Goal: Information Seeking & Learning: Learn about a topic

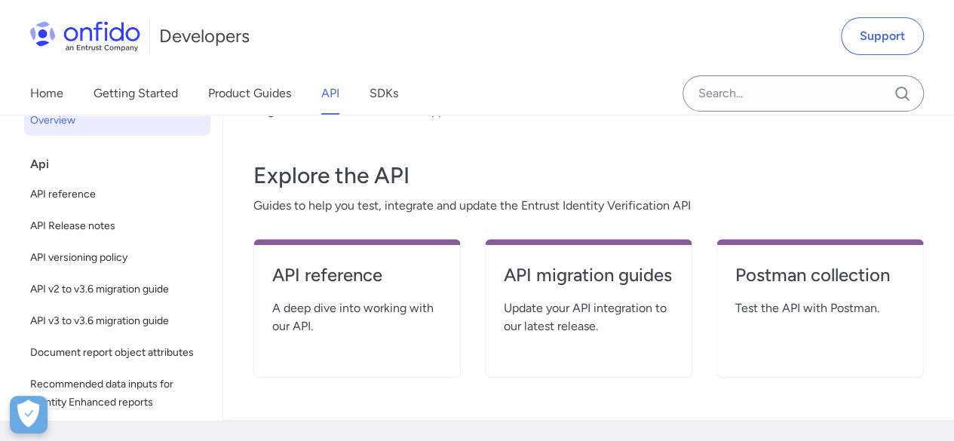
scroll to position [302, 0]
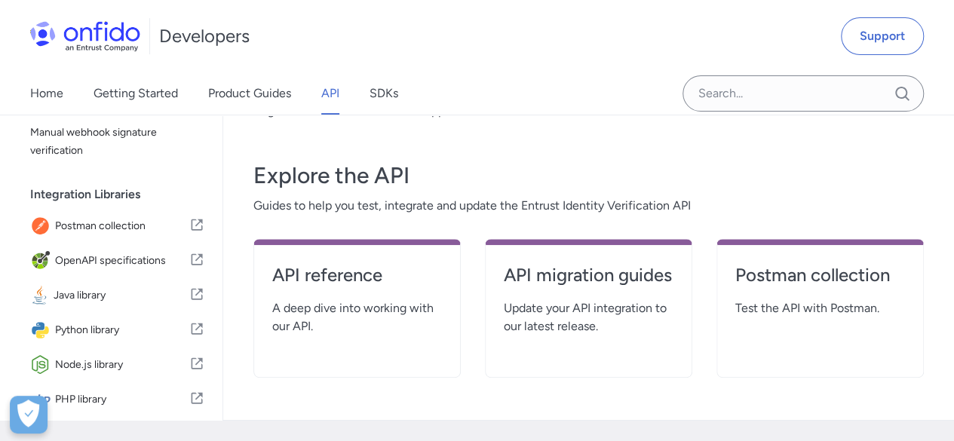
click at [447, 55] on div "Developers Support" at bounding box center [477, 36] width 954 height 72
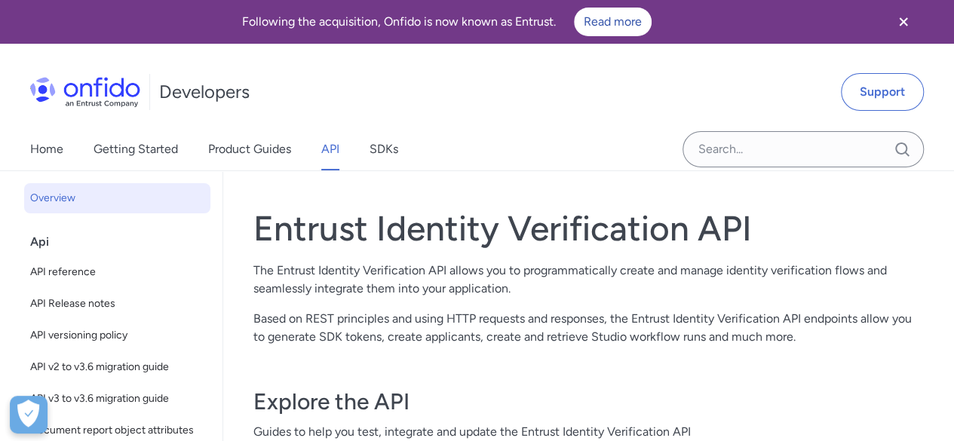
scroll to position [0, 0]
click at [52, 276] on span "API reference" at bounding box center [117, 272] width 174 height 18
select select "http"
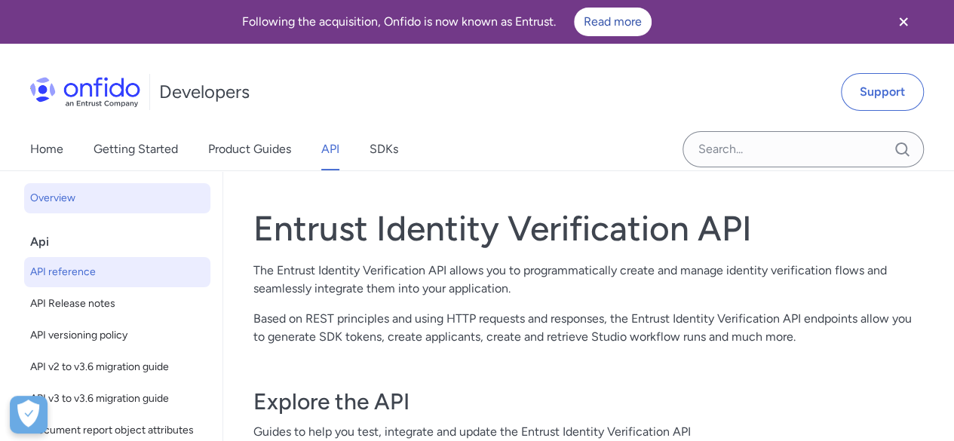
select select "http"
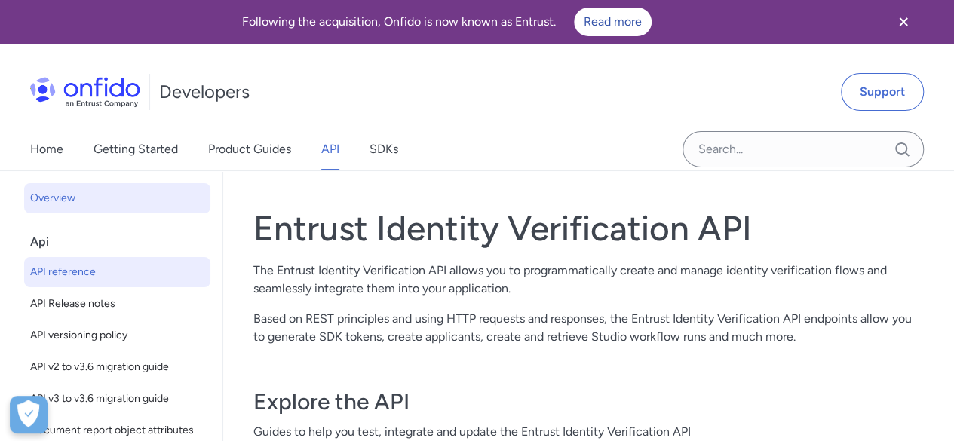
select select "http"
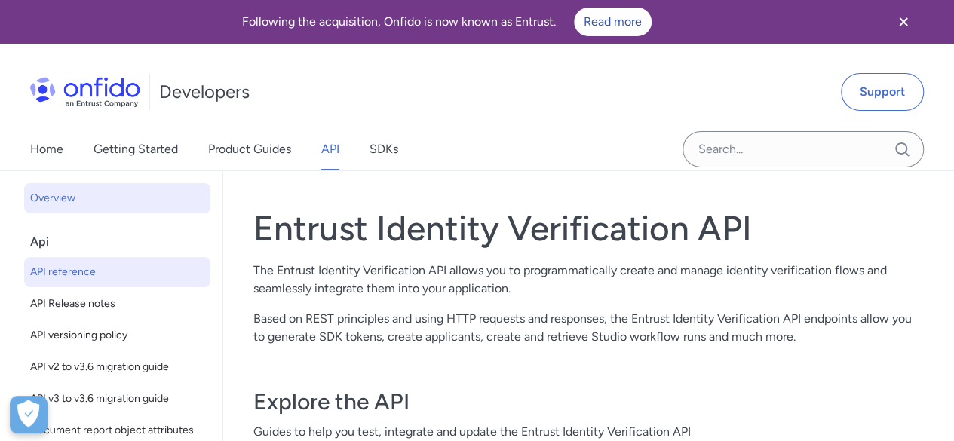
select select "http"
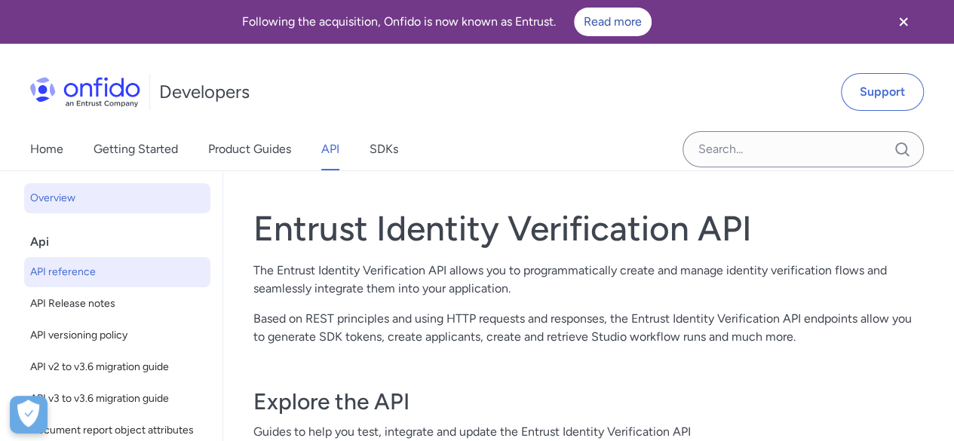
select select "http"
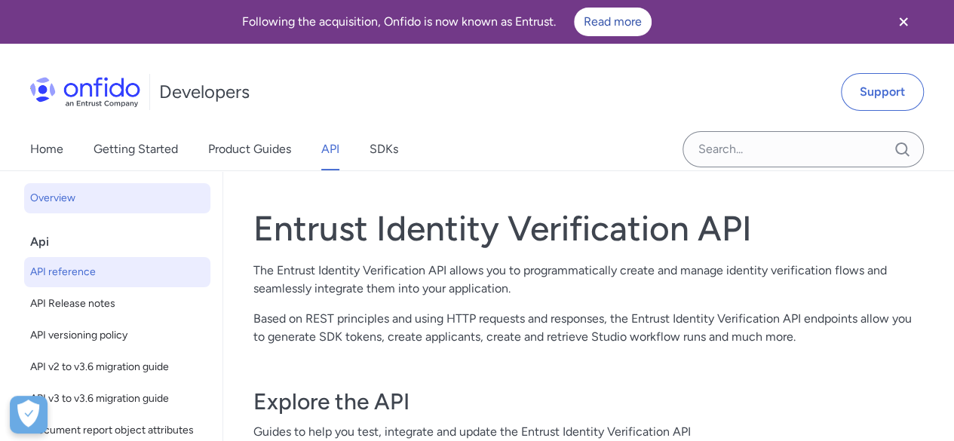
select select "http"
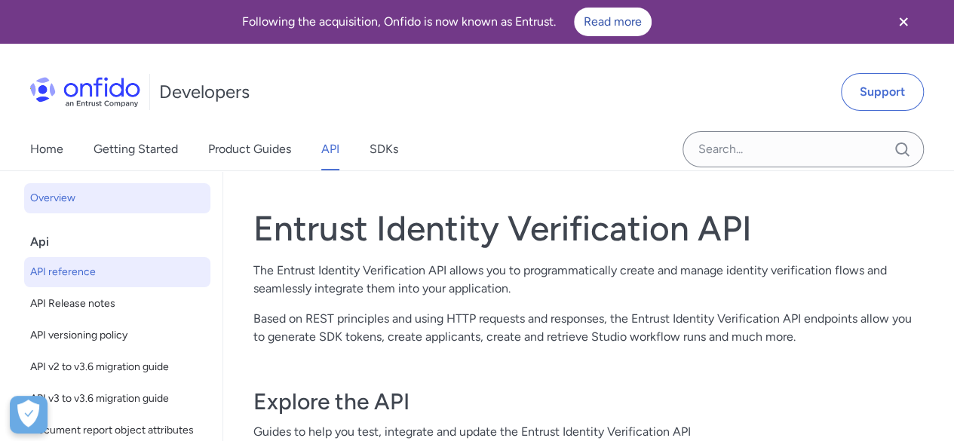
select select "http"
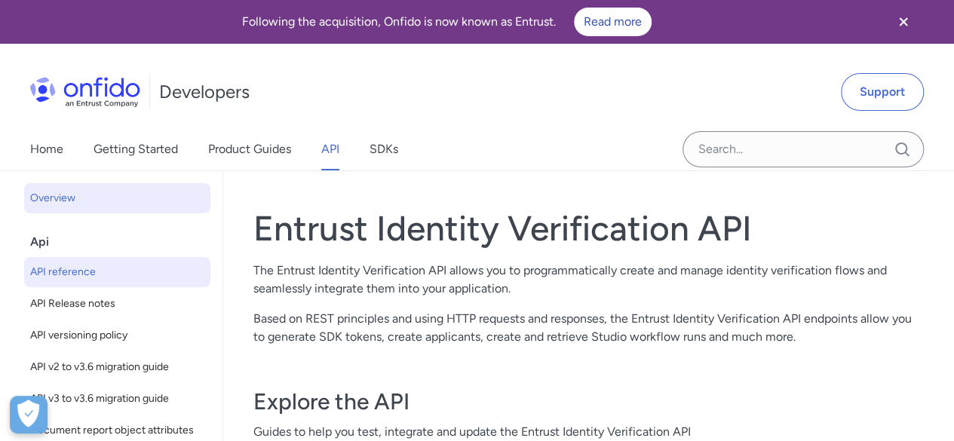
select select "http"
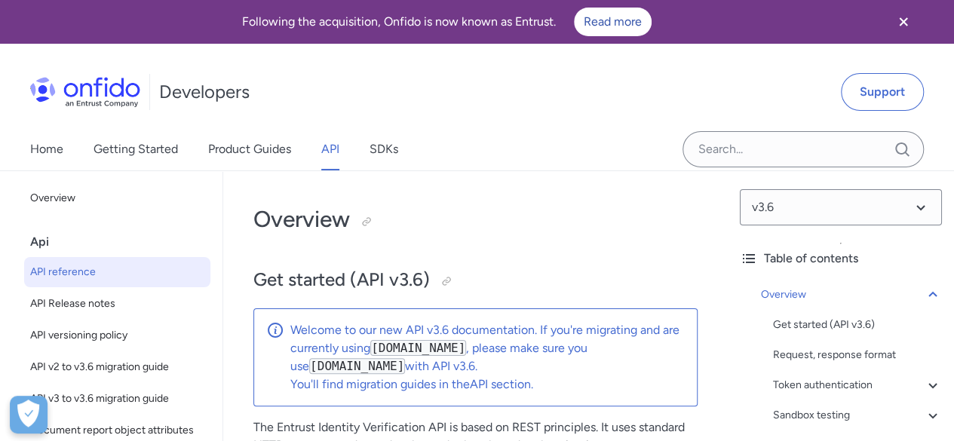
click at [37, 238] on div "Api" at bounding box center [123, 242] width 186 height 30
click at [40, 235] on div "Api" at bounding box center [123, 242] width 186 height 30
click at [42, 247] on div "Api" at bounding box center [123, 242] width 186 height 30
click at [59, 303] on span "API Release notes" at bounding box center [117, 304] width 174 height 18
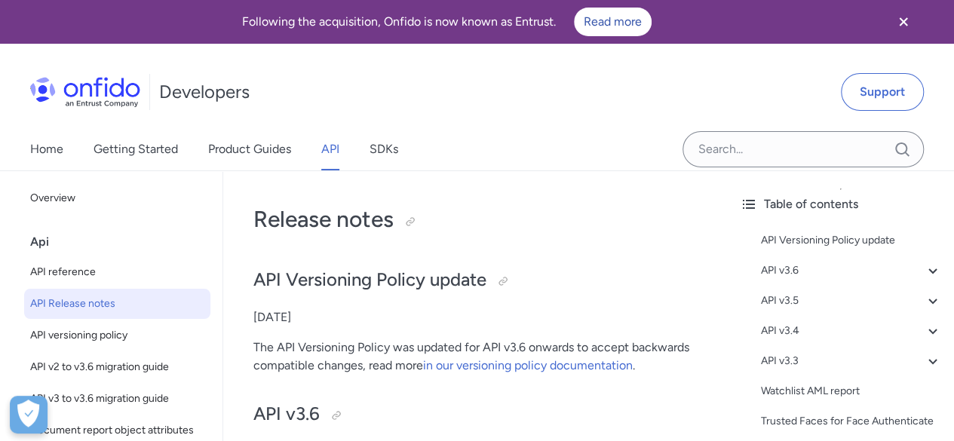
click at [38, 230] on div "Api" at bounding box center [123, 242] width 186 height 30
click at [38, 241] on div "Api" at bounding box center [123, 242] width 186 height 30
click at [134, 278] on span "API reference" at bounding box center [117, 272] width 174 height 18
select select "http"
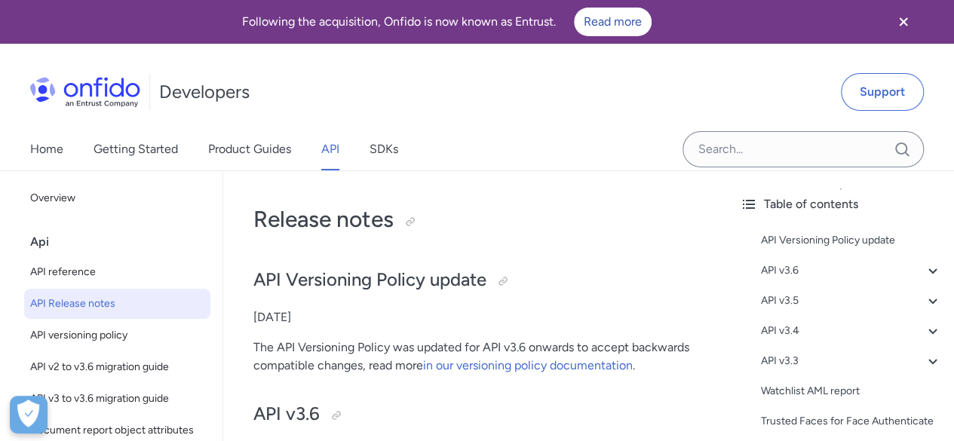
select select "http"
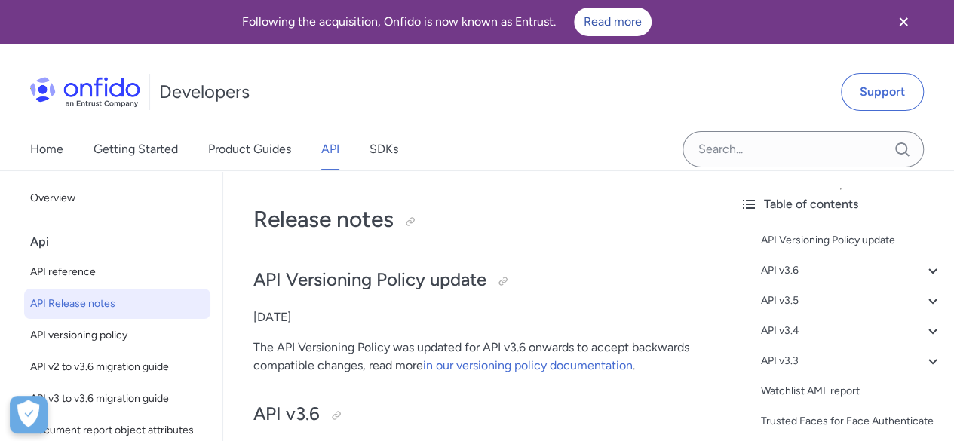
select select "http"
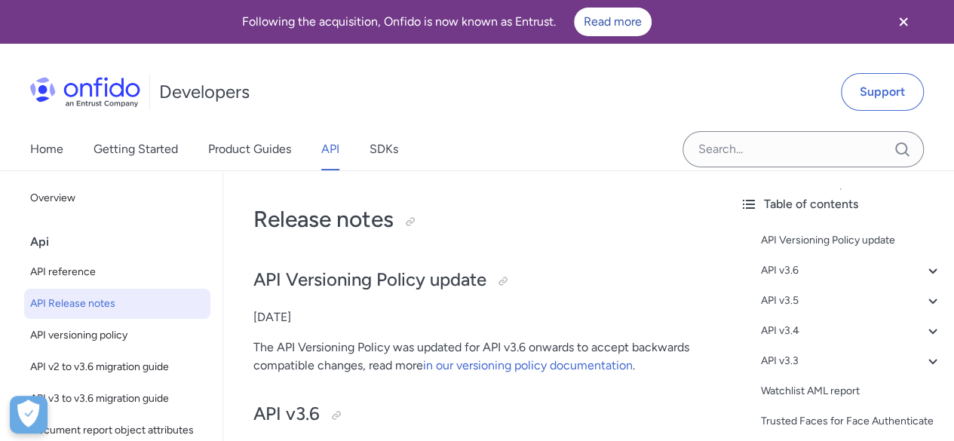
select select "http"
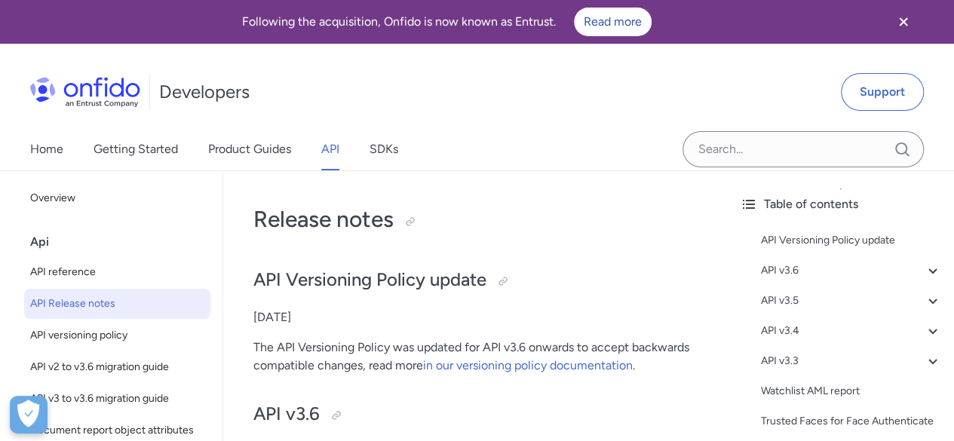
select select "http"
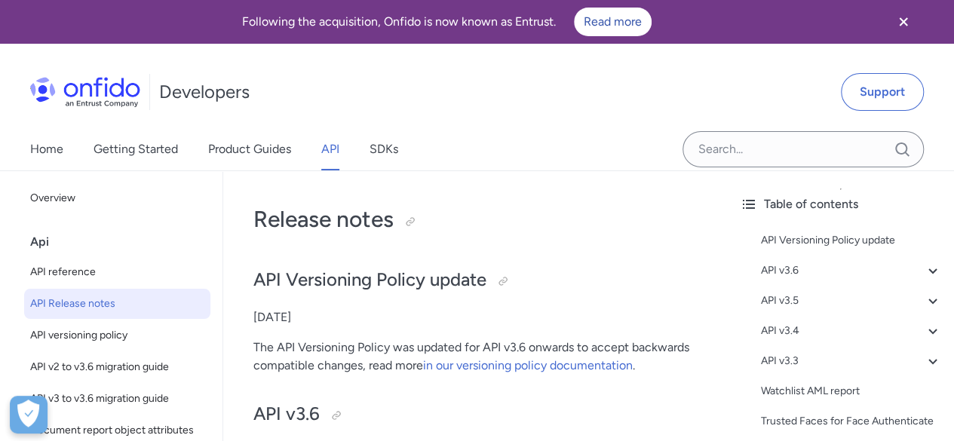
select select "http"
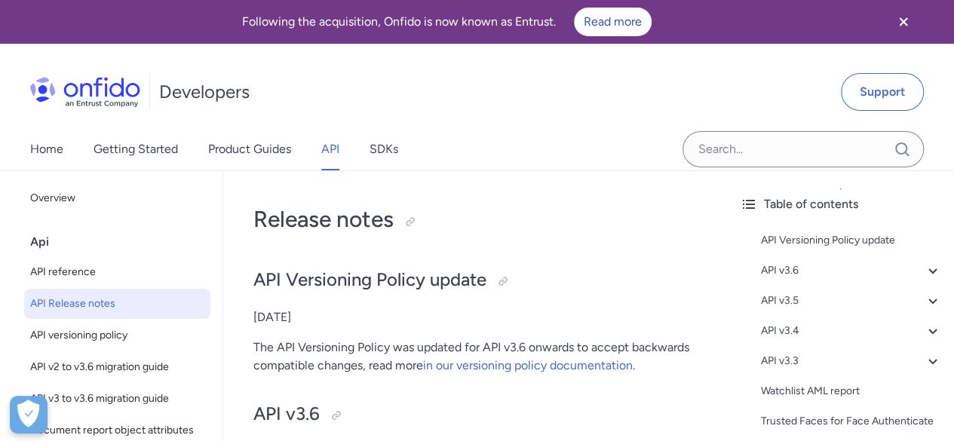
select select "http"
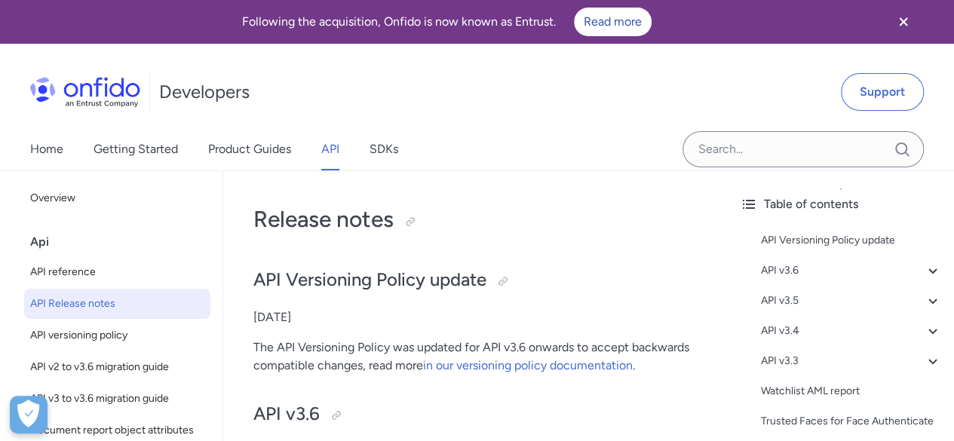
select select "http"
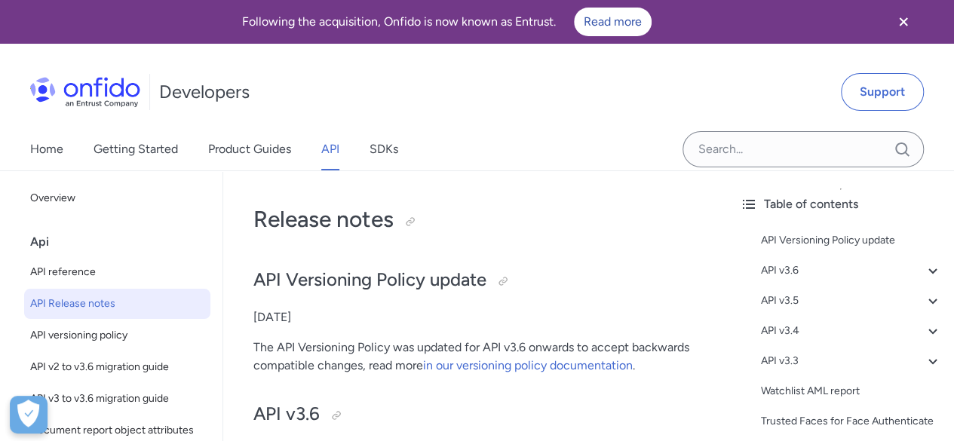
select select "http"
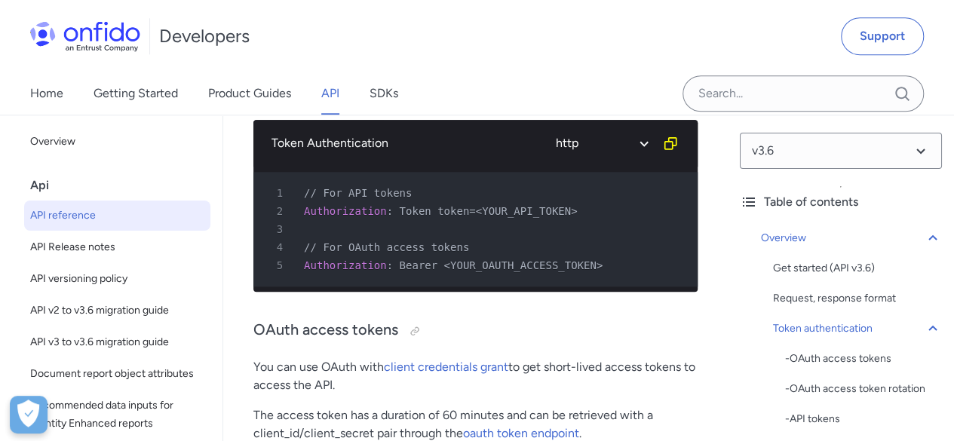
scroll to position [679, 0]
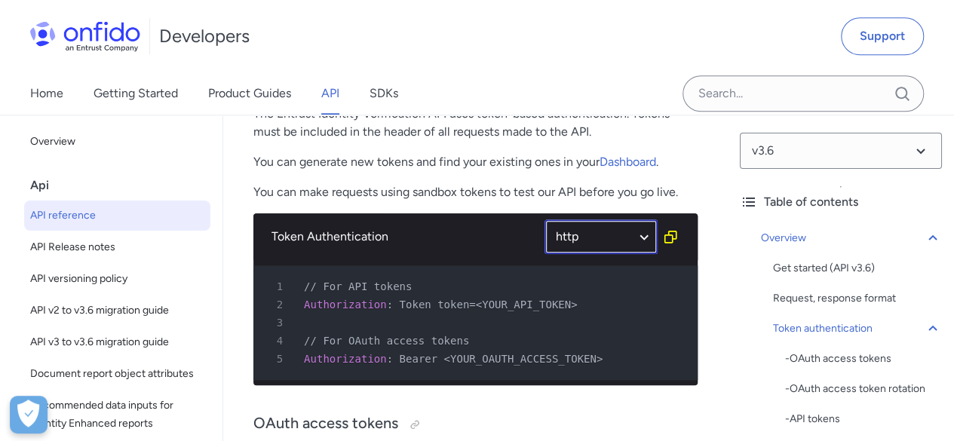
click at [632, 236] on select "ruby python php javascript java http bash" at bounding box center [601, 237] width 113 height 35
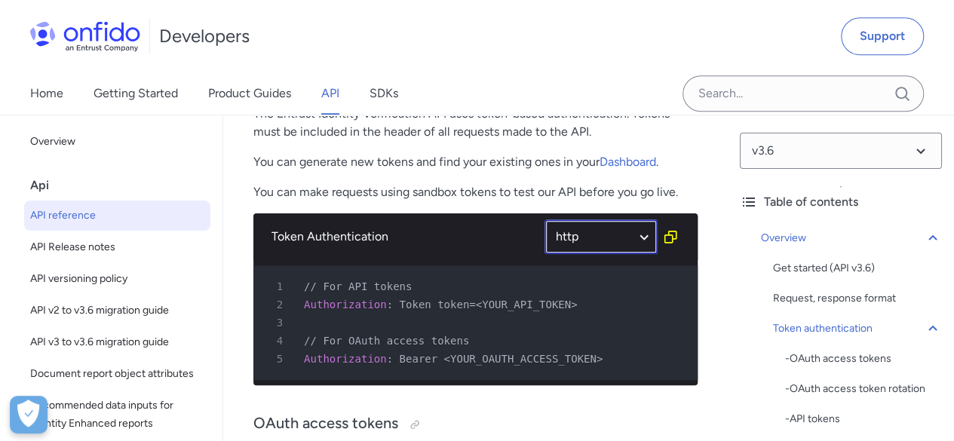
select select "php"
click at [545, 220] on select "ruby python php javascript java http bash" at bounding box center [601, 237] width 113 height 35
select select "php"
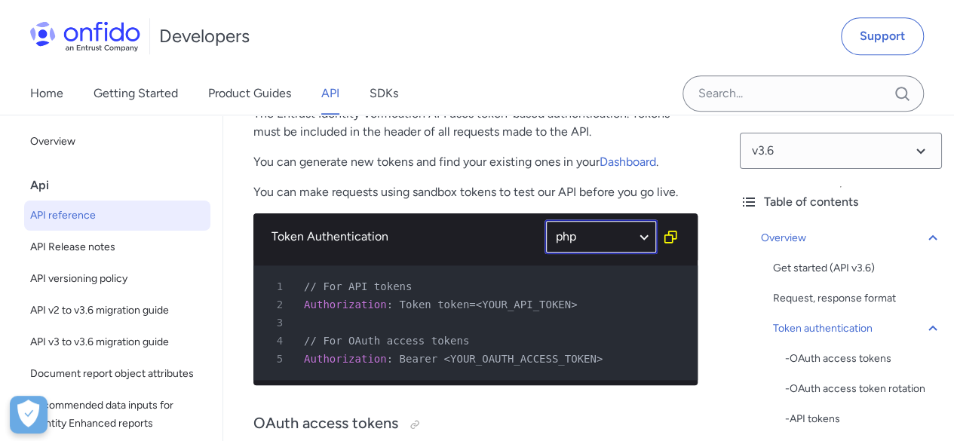
select select "php"
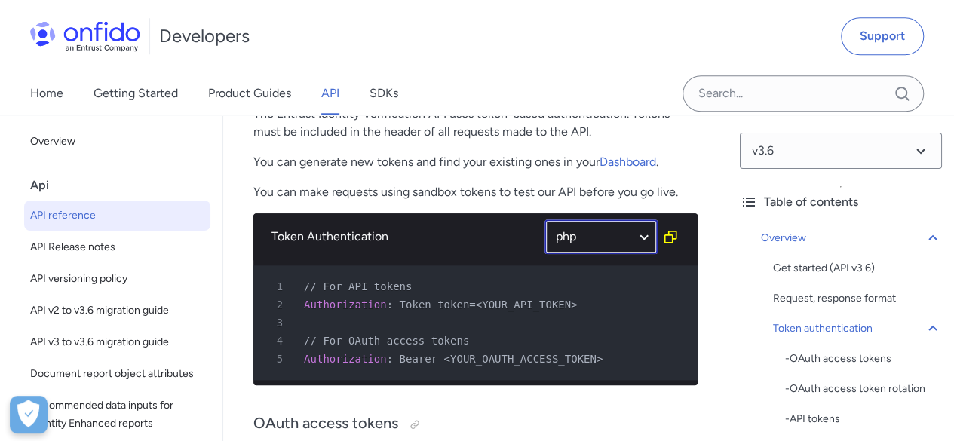
select select "php"
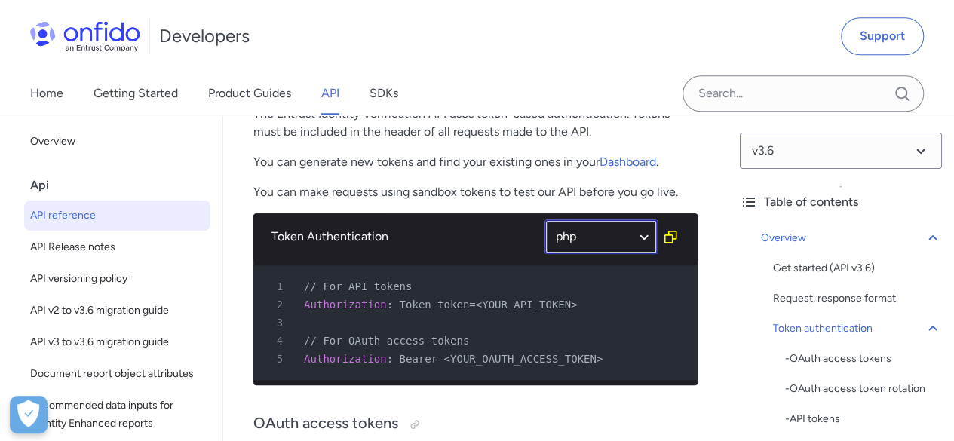
select select "php"
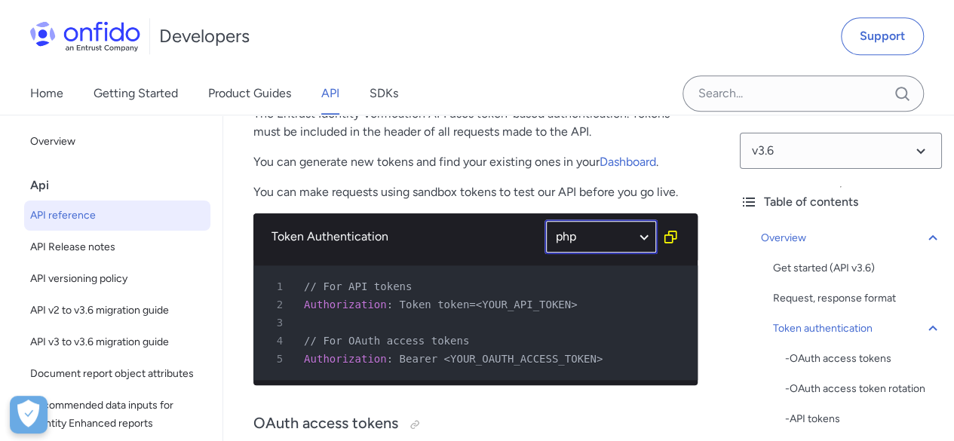
select select "php"
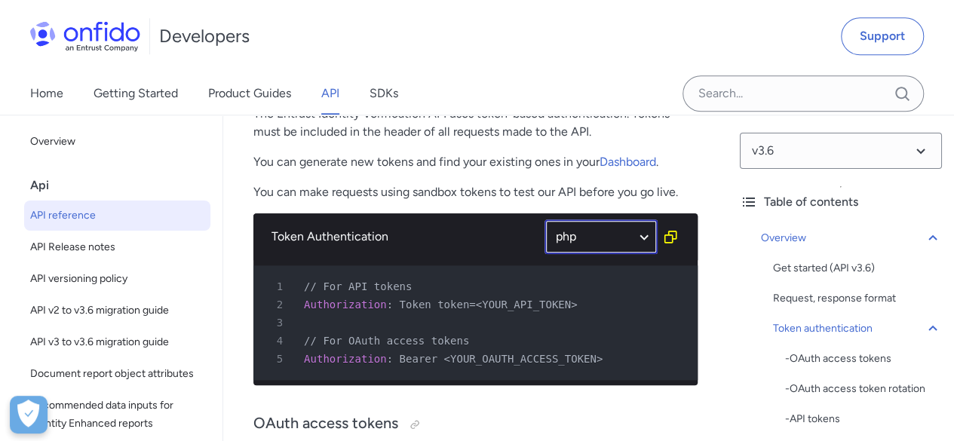
select select "php"
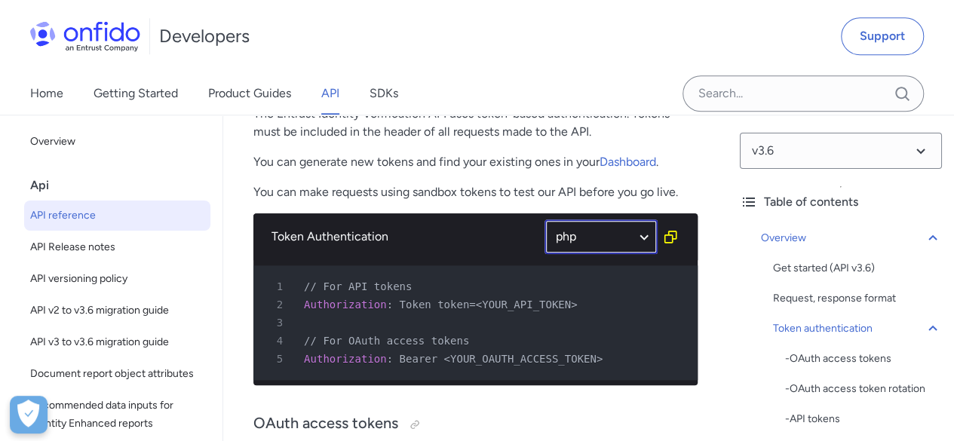
select select "php"
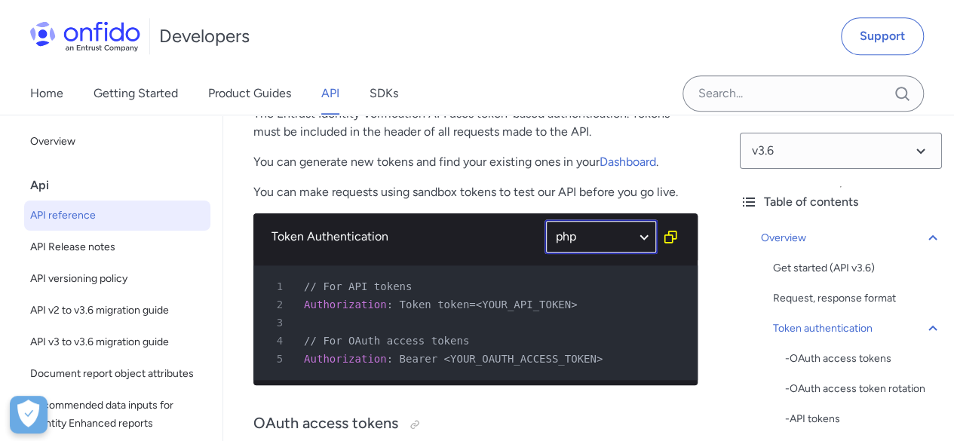
select select "php"
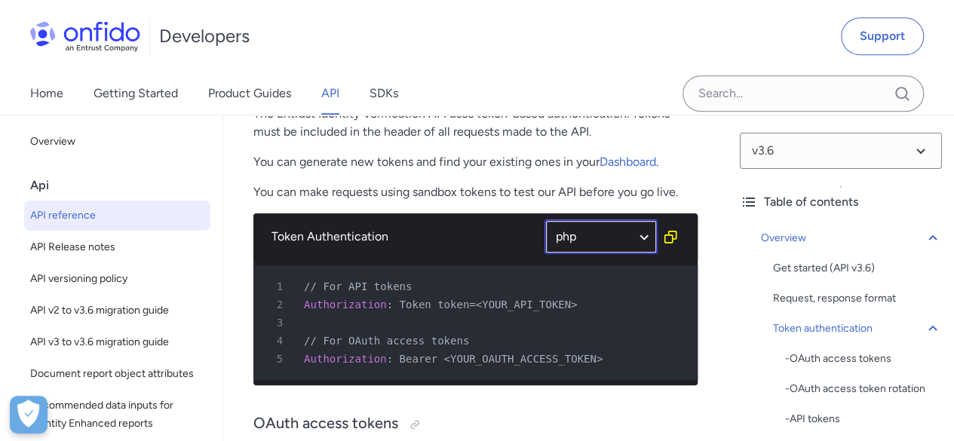
select select "php"
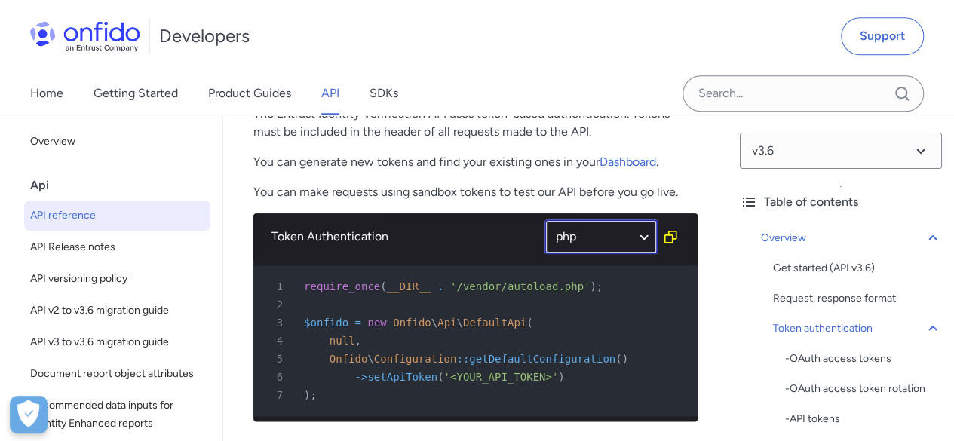
click at [611, 236] on select "ruby python php javascript java http bash" at bounding box center [601, 237] width 113 height 35
select select "http"
click at [545, 220] on select "ruby python php javascript java http bash" at bounding box center [601, 237] width 113 height 35
select select "http"
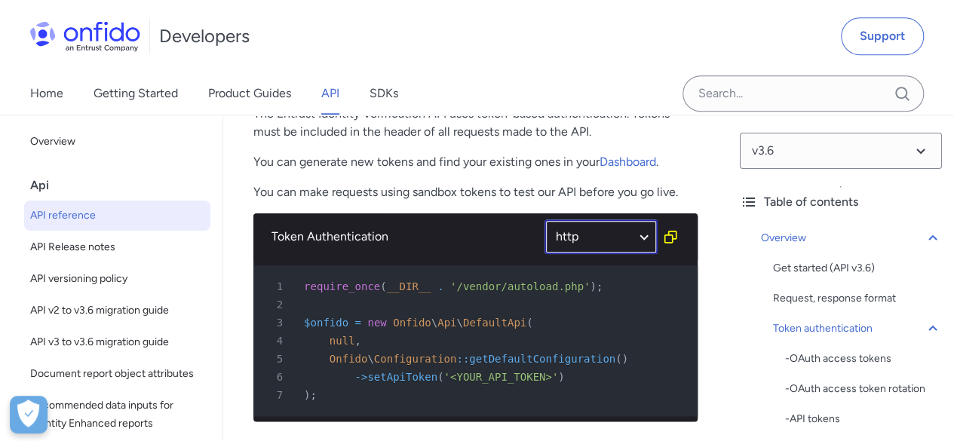
select select "ruby"
select select "http"
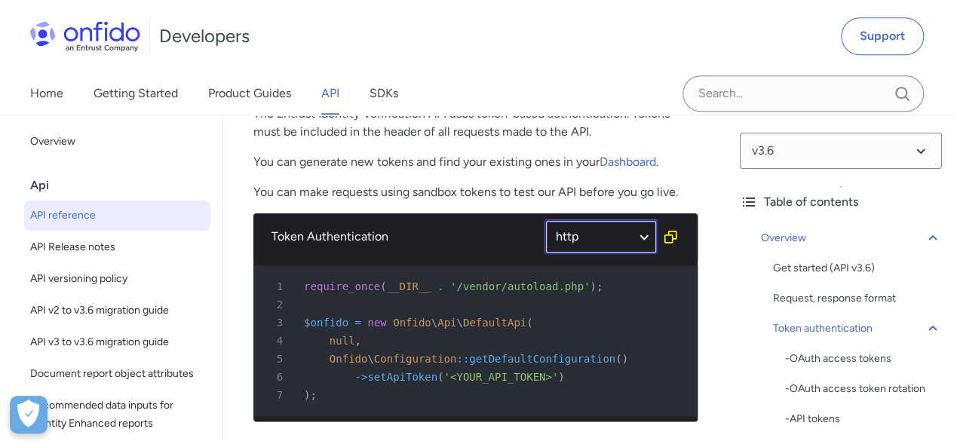
select select "http"
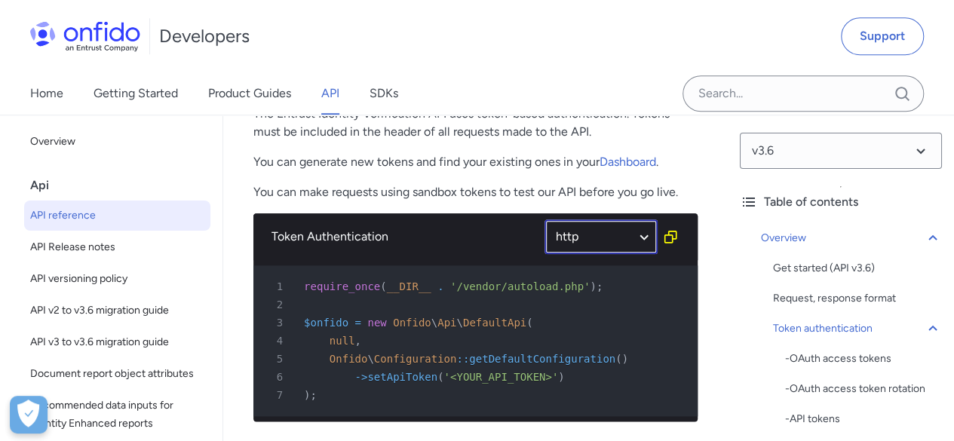
select select "http"
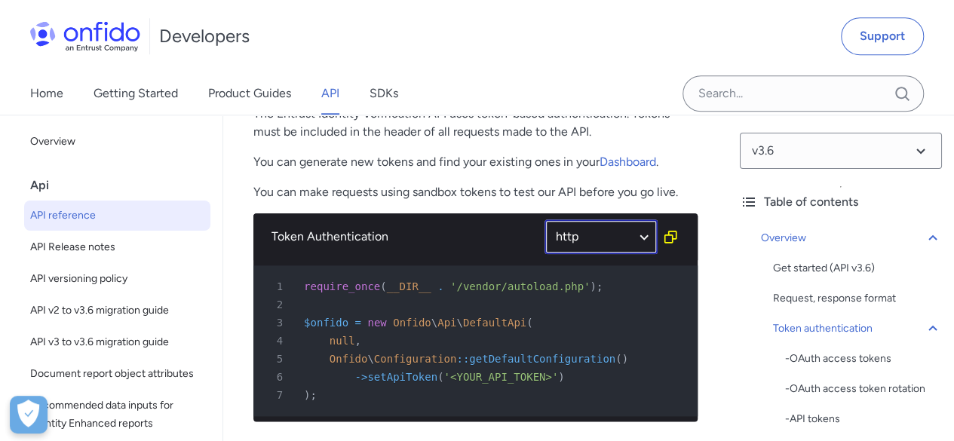
select select "http"
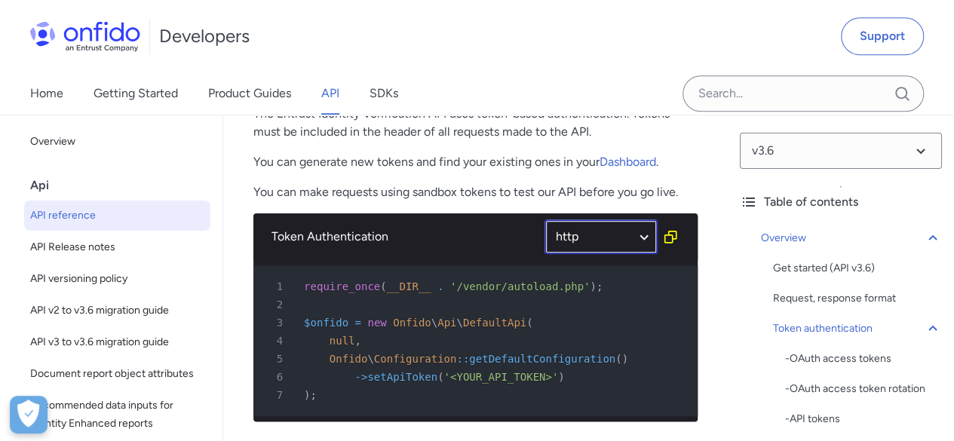
select select "http"
select select "ruby"
select select "http"
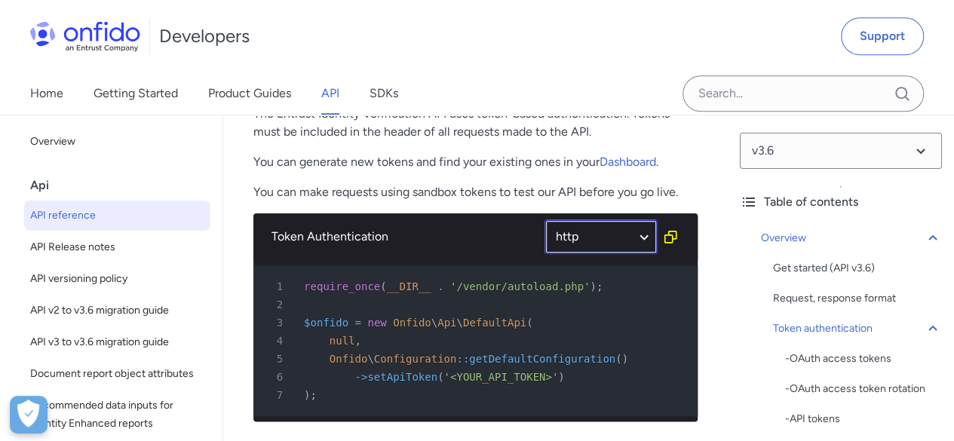
select select "http"
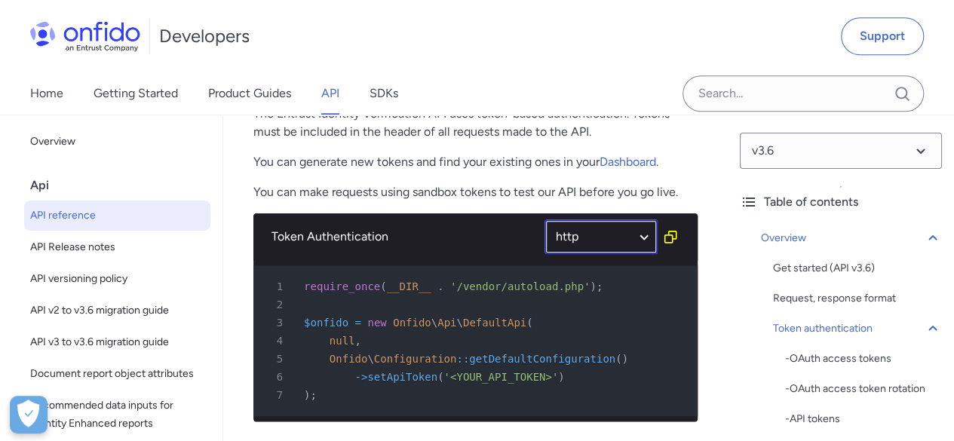
select select "http"
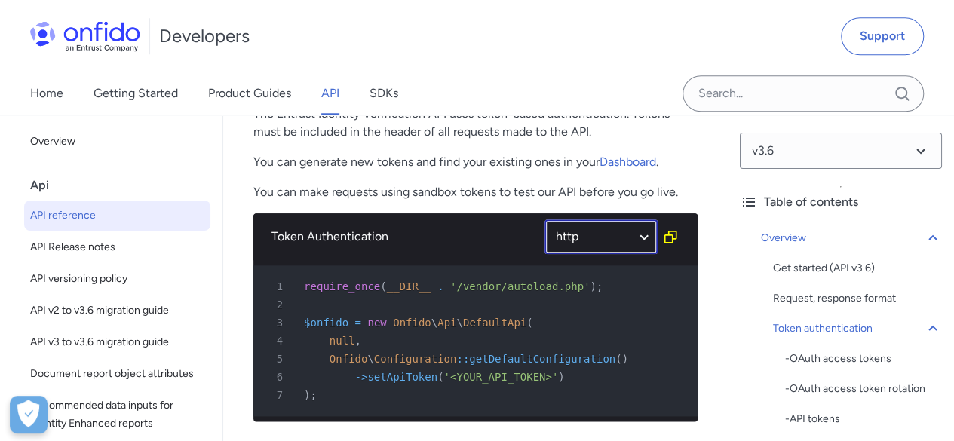
select select "http"
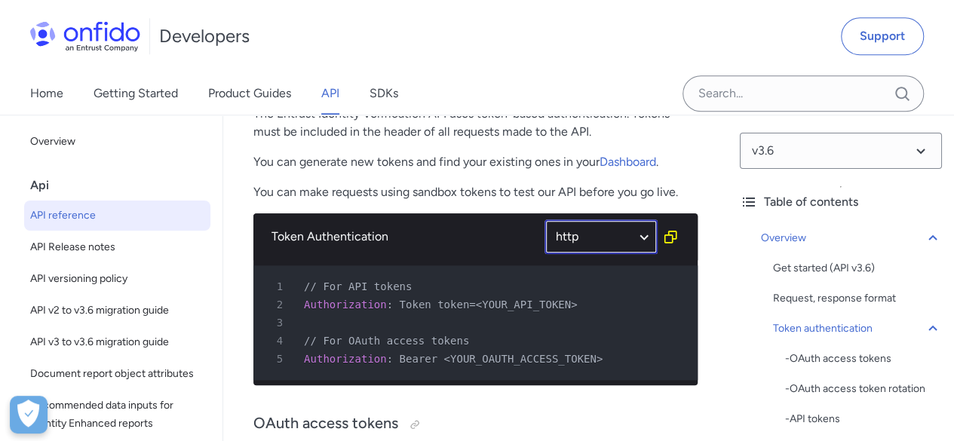
click at [610, 249] on select "ruby python php javascript java http bash" at bounding box center [601, 237] width 113 height 35
click at [518, 137] on p "The Entrust Identity Verification API uses token-based authentication. Tokens m…" at bounding box center [475, 123] width 444 height 36
click at [594, 239] on select "ruby python php javascript java http bash" at bounding box center [601, 237] width 113 height 35
select select "java"
click at [545, 220] on select "ruby python php javascript java http bash" at bounding box center [601, 237] width 113 height 35
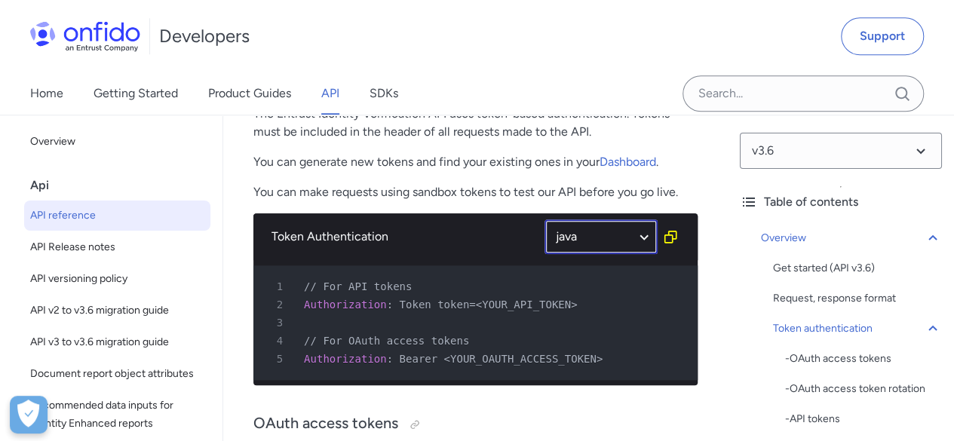
select select "java"
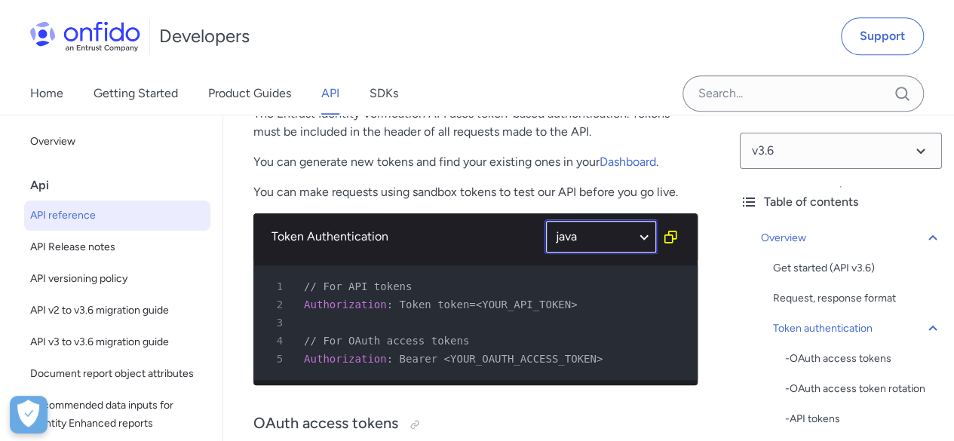
select select "java"
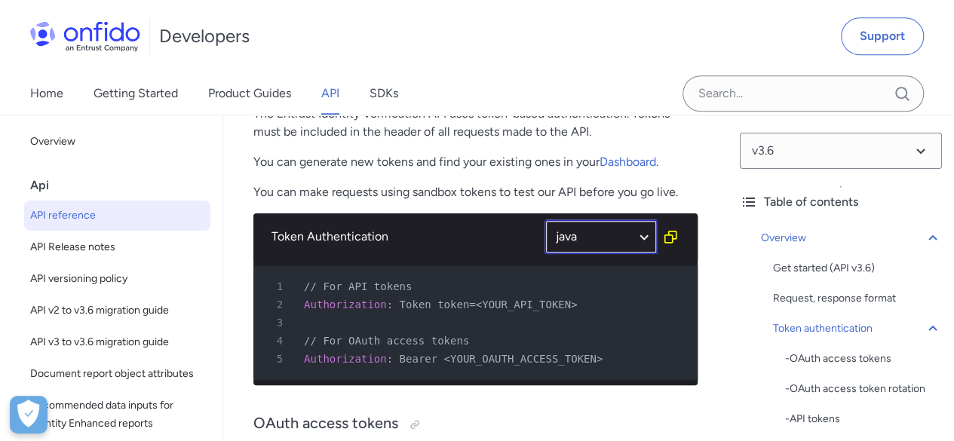
select select "java"
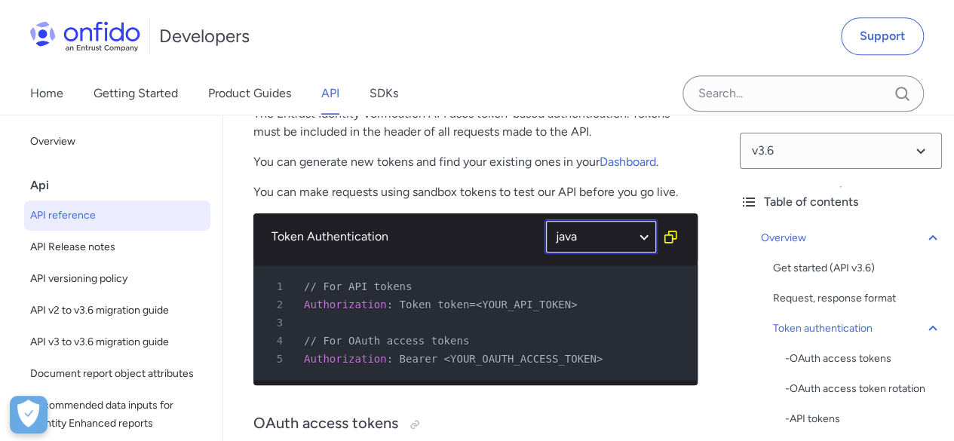
select select "java"
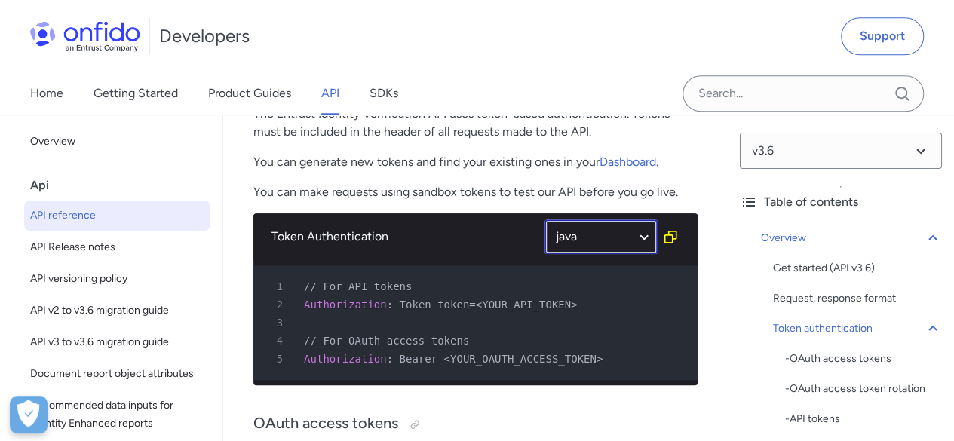
select select "java"
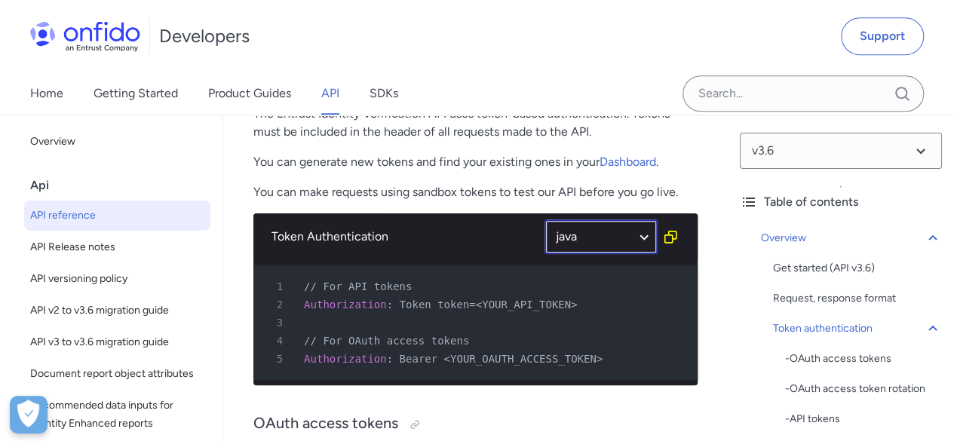
select select "java"
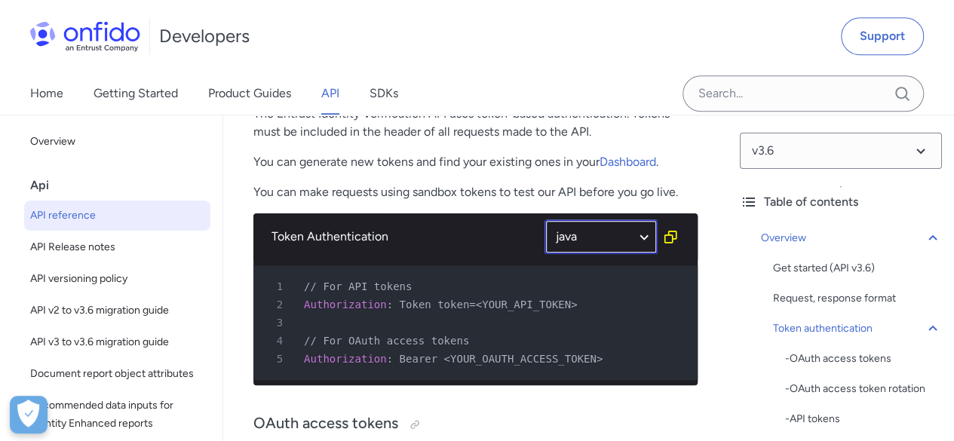
select select "java"
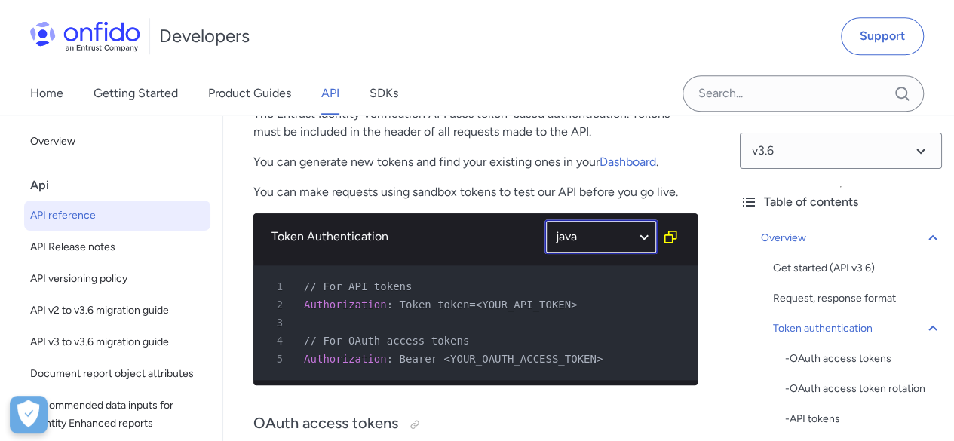
select select "java"
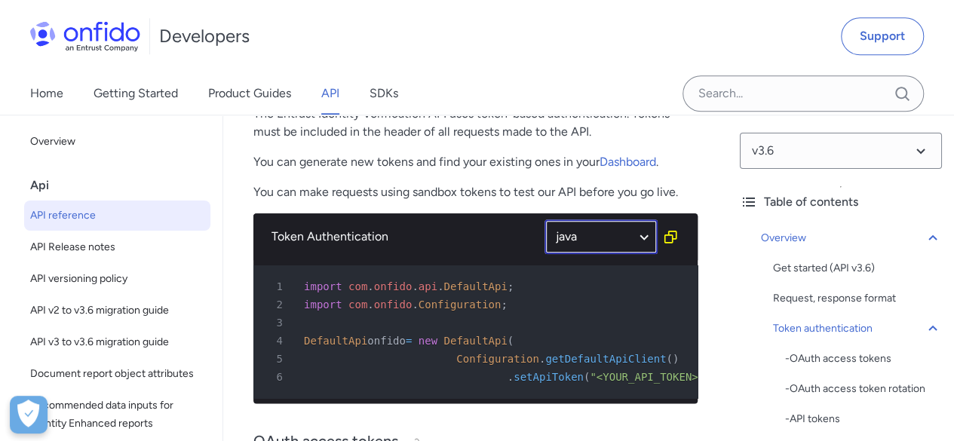
click at [628, 239] on select "ruby python php javascript java http bash" at bounding box center [601, 237] width 113 height 35
click at [545, 220] on select "ruby python php javascript java http bash" at bounding box center [601, 237] width 113 height 35
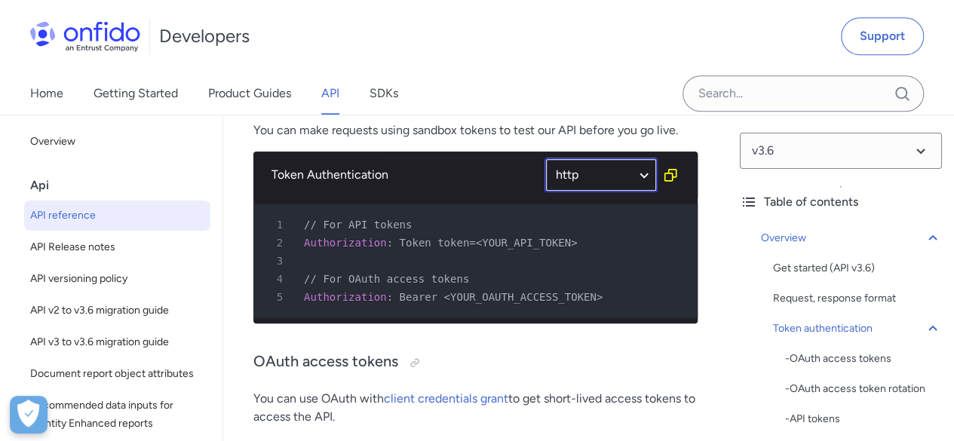
scroll to position [754, 0]
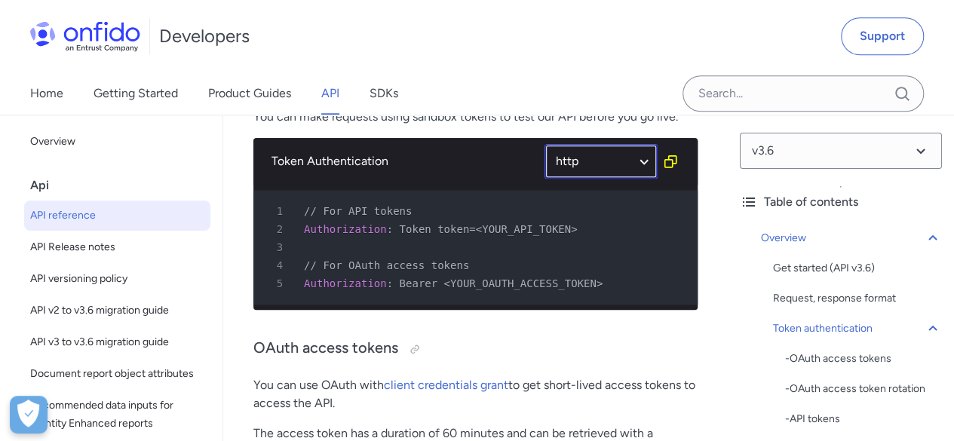
click at [572, 164] on select "ruby python php javascript java http bash" at bounding box center [601, 161] width 113 height 35
click at [545, 144] on select "ruby python php javascript java http bash" at bounding box center [601, 161] width 113 height 35
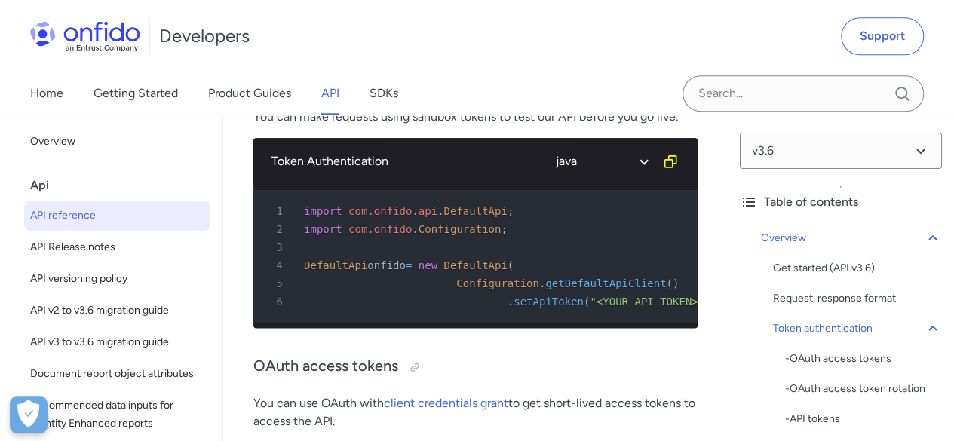
click at [393, 269] on span "onfido" at bounding box center [386, 265] width 38 height 12
click at [637, 150] on select "ruby python php javascript java http bash" at bounding box center [601, 161] width 113 height 35
click at [545, 144] on select "ruby python php javascript java http bash" at bounding box center [601, 161] width 113 height 35
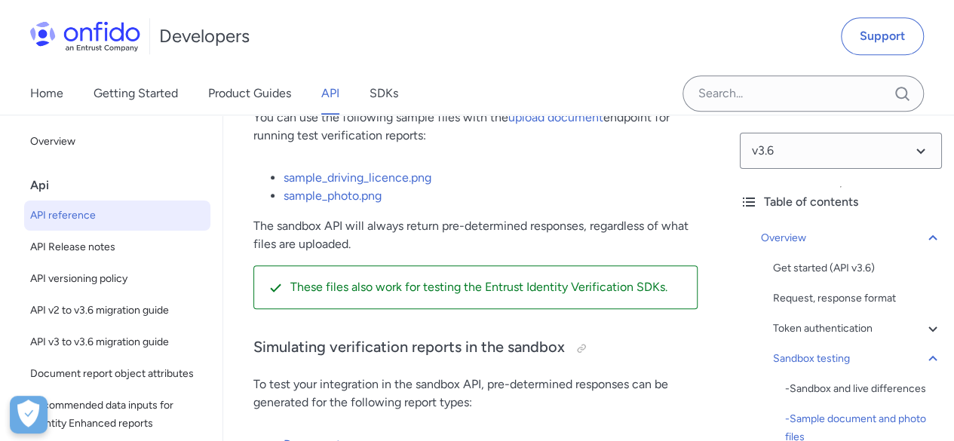
scroll to position [3395, 0]
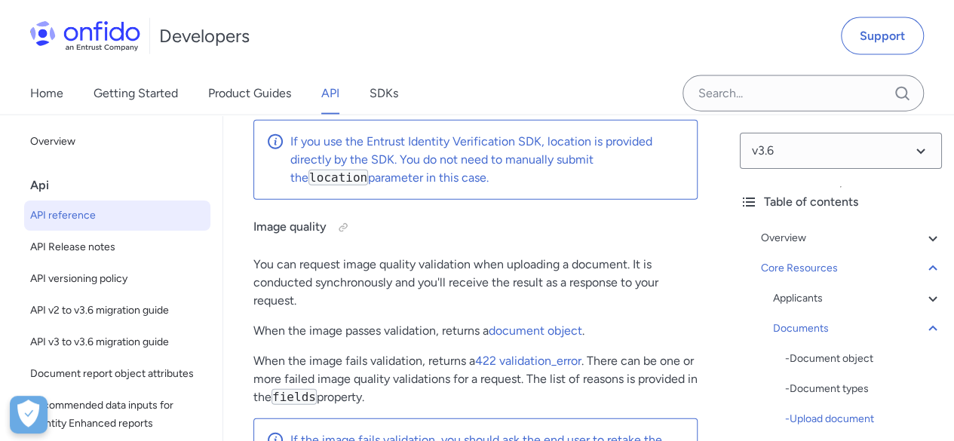
scroll to position [33271, 0]
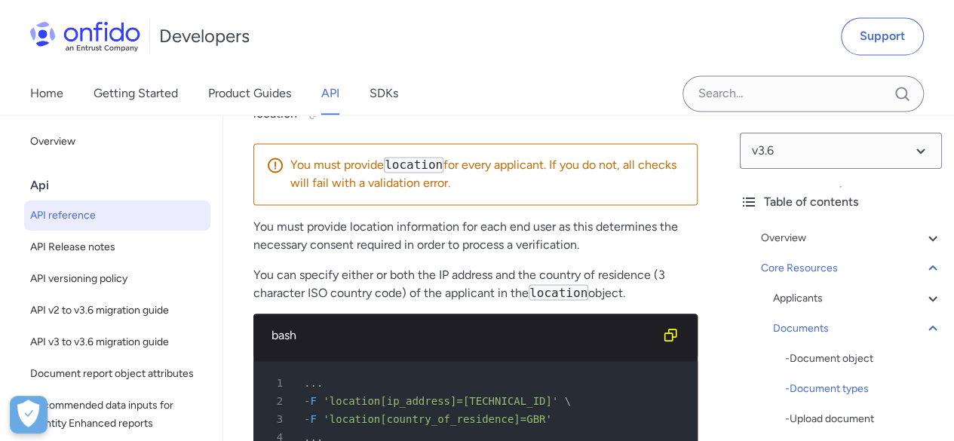
scroll to position [32737, 0]
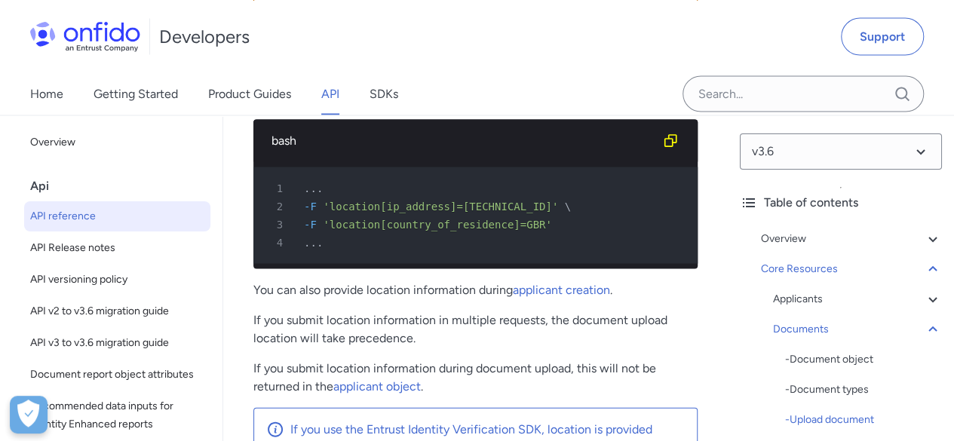
scroll to position [32888, 0]
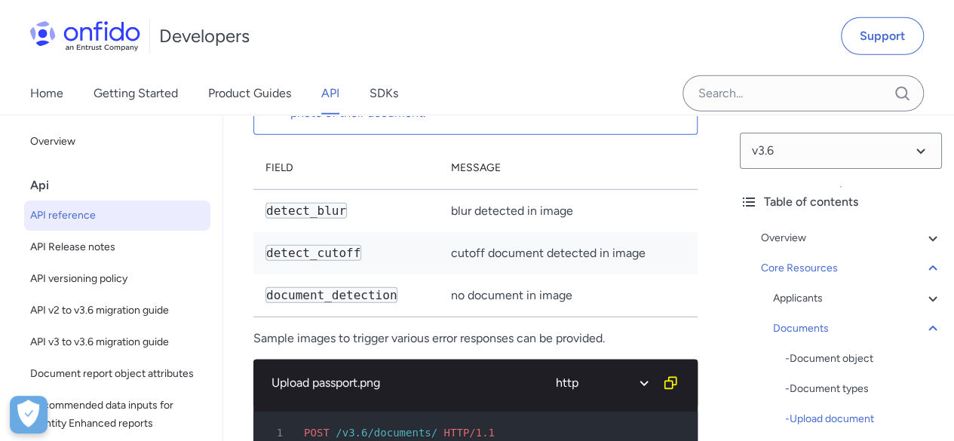
scroll to position [33573, 0]
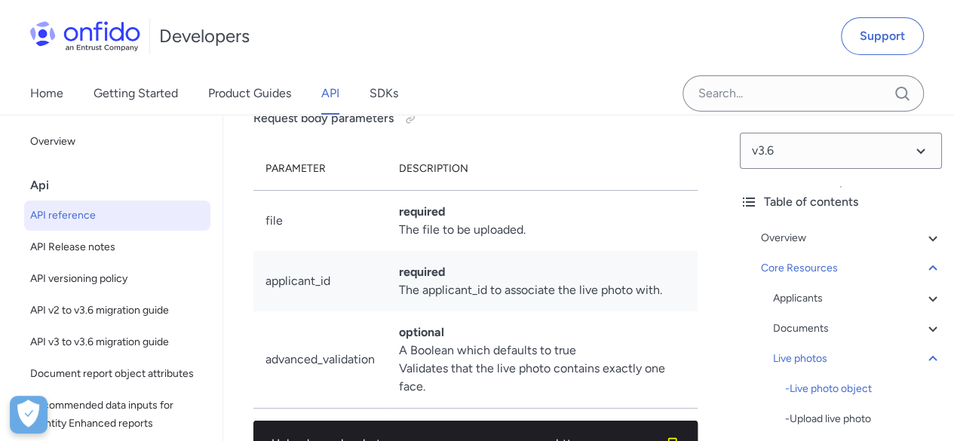
scroll to position [36978, 0]
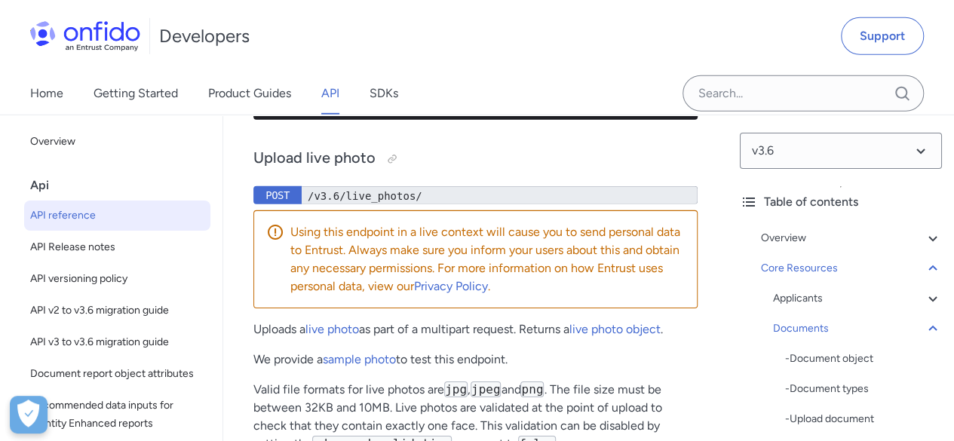
scroll to position [36676, 0]
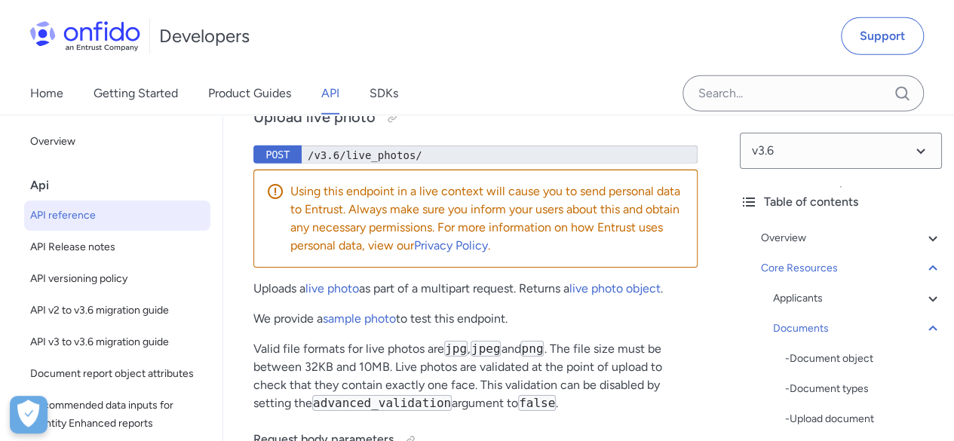
drag, startPoint x: 425, startPoint y: 277, endPoint x: 429, endPoint y: 264, distance: 13.4
drag, startPoint x: 436, startPoint y: 271, endPoint x: 336, endPoint y: 263, distance: 99.9
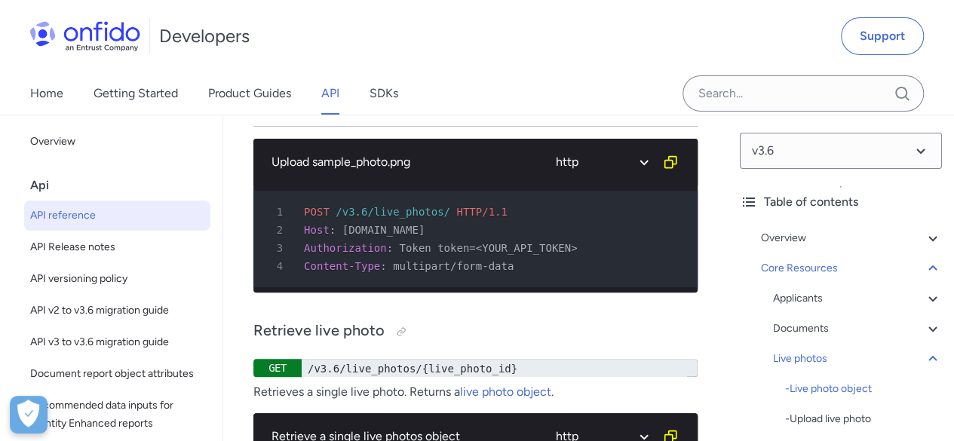
scroll to position [37808, 0]
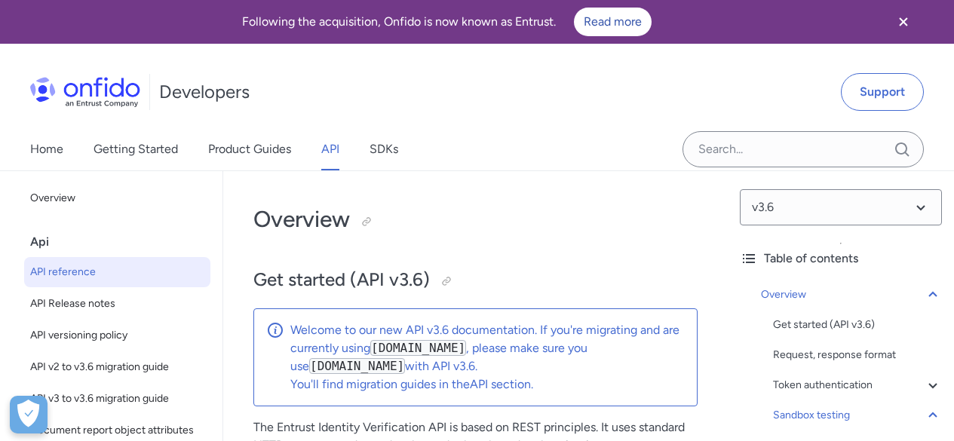
select select "http"
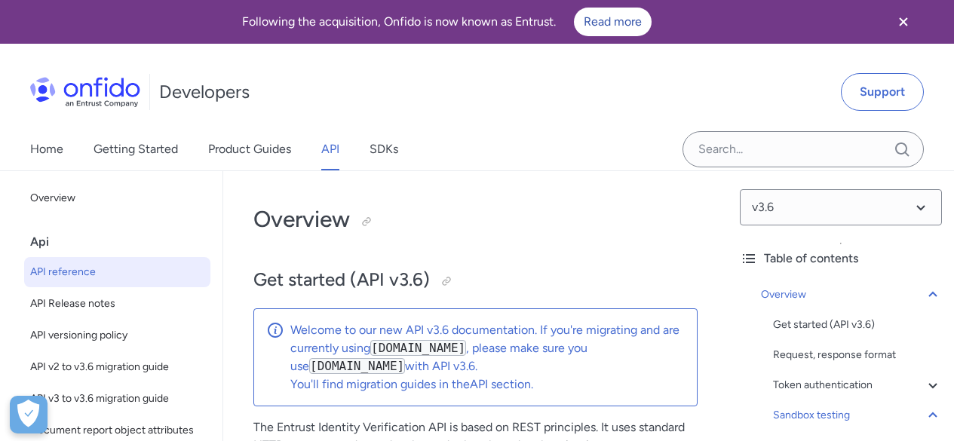
select select "http"
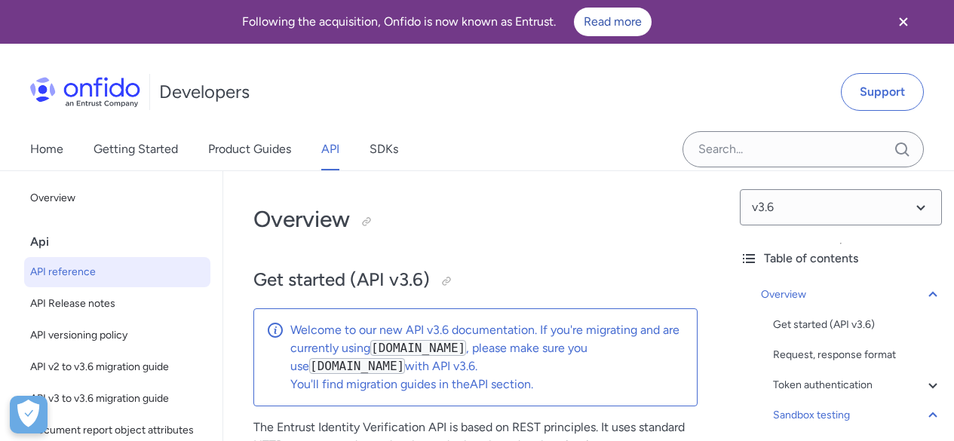
select select "http"
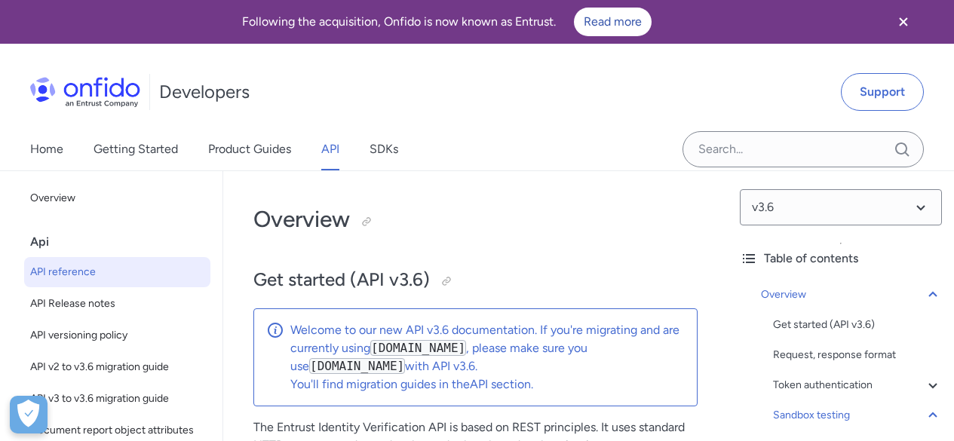
select select "http"
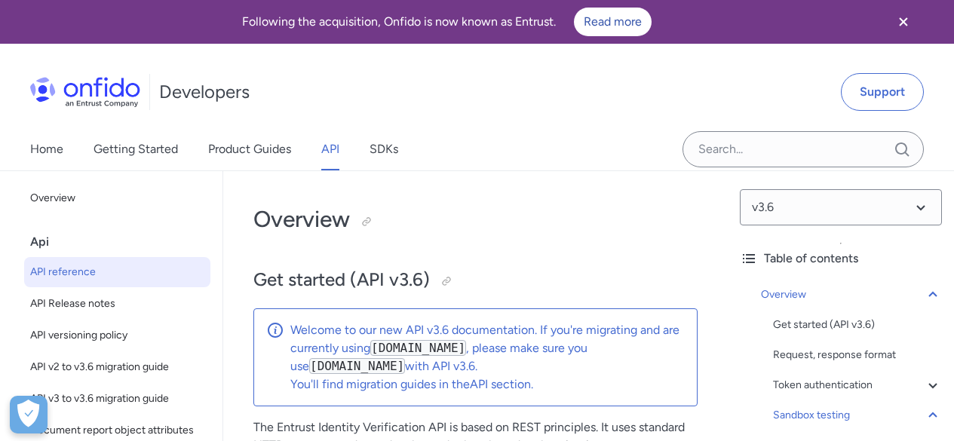
select select "http"
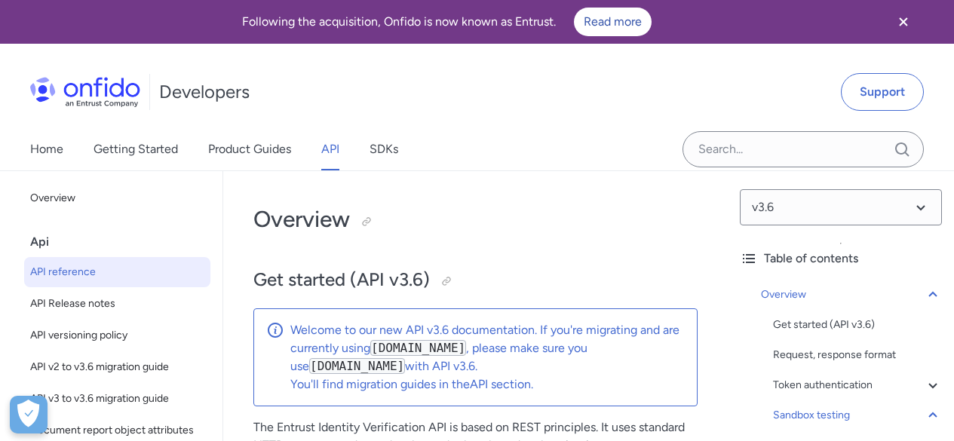
select select "http"
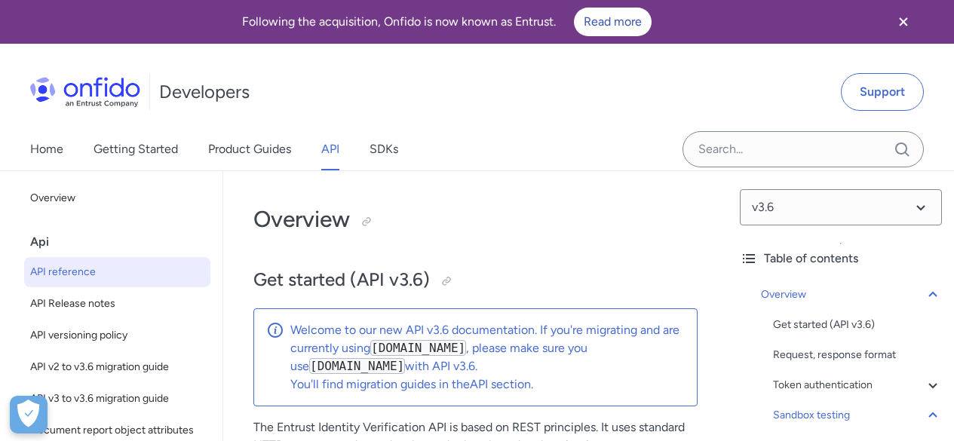
select select "http"
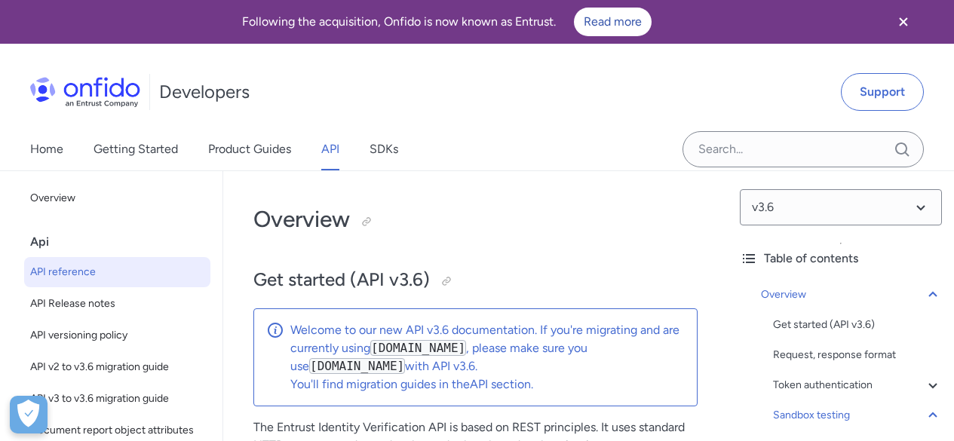
select select "http"
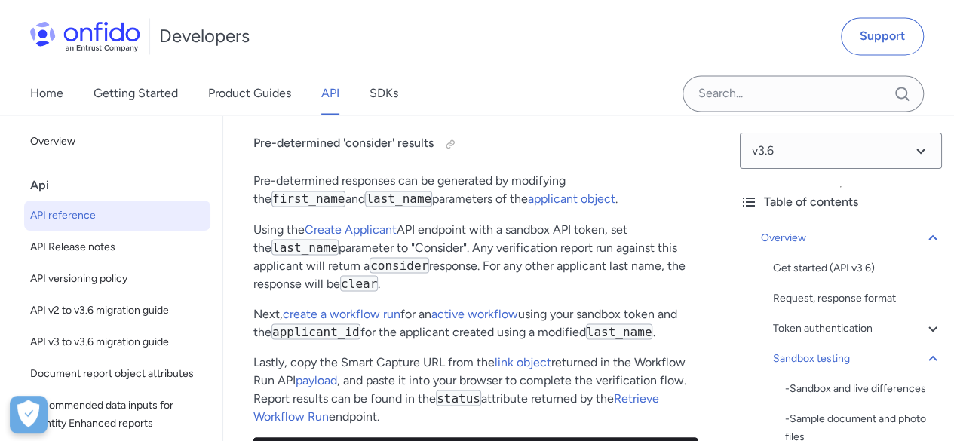
scroll to position [4149, 0]
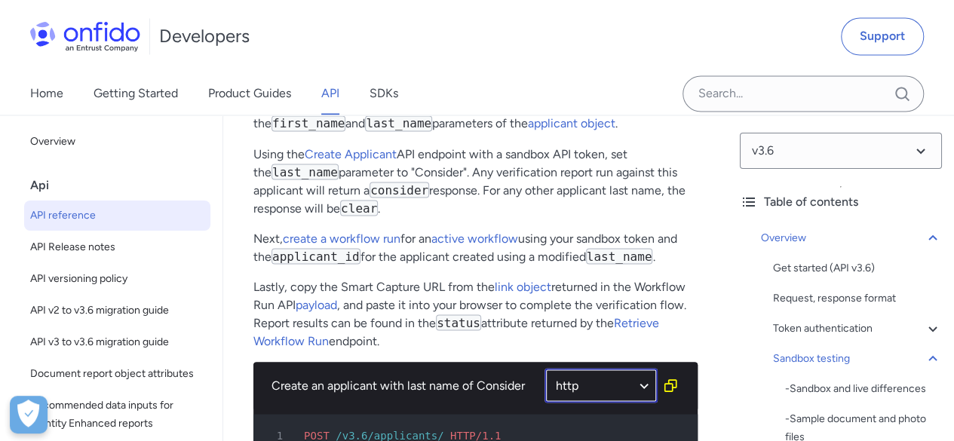
click at [648, 403] on select "ruby python php javascript java http bash" at bounding box center [601, 385] width 113 height 35
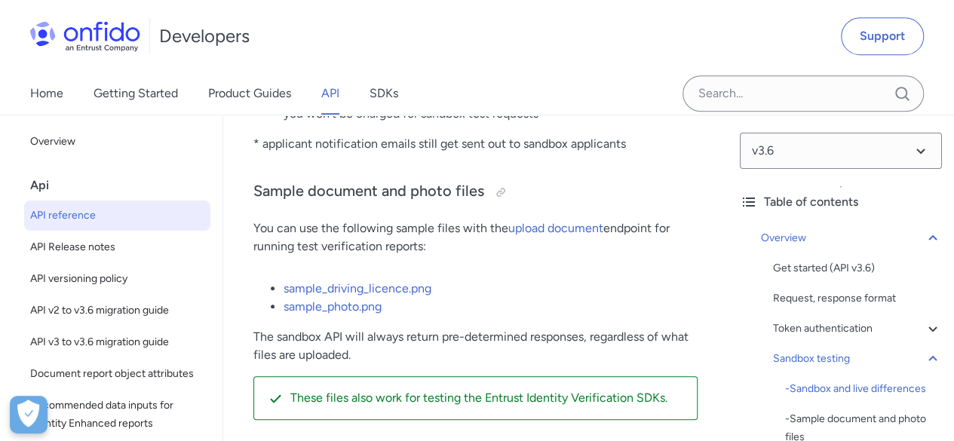
scroll to position [3470, 0]
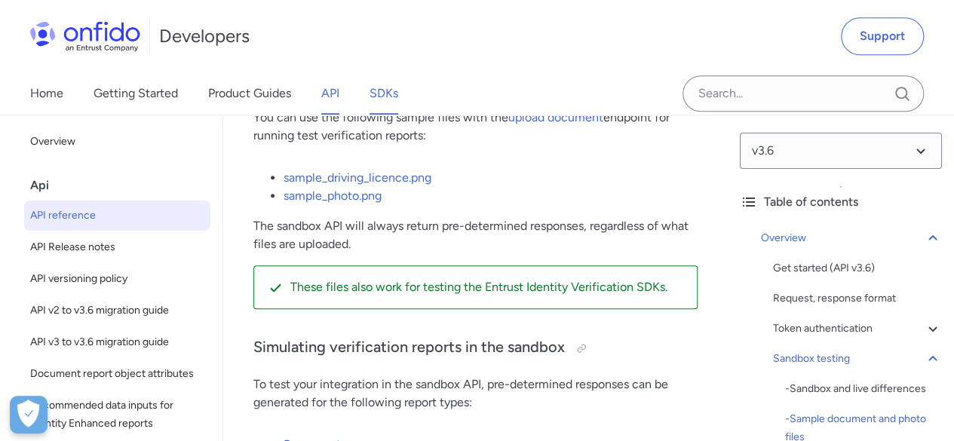
click at [373, 99] on link "SDKs" at bounding box center [384, 93] width 29 height 42
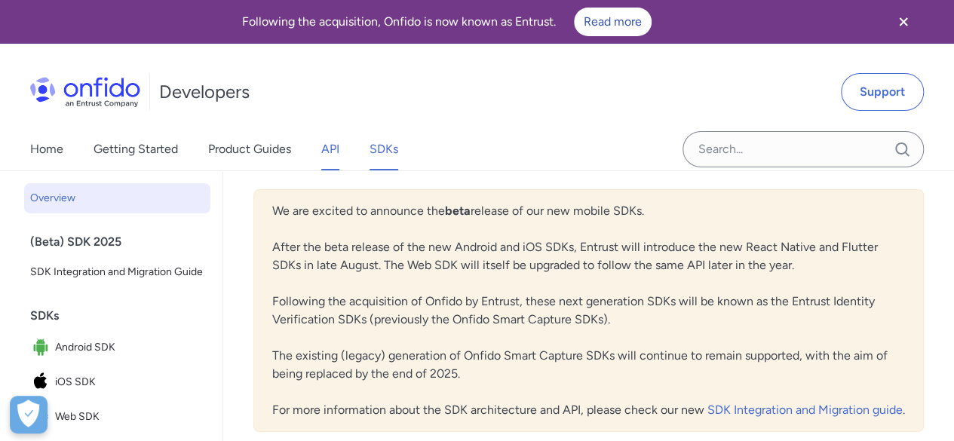
click at [330, 148] on link "API" at bounding box center [330, 149] width 18 height 42
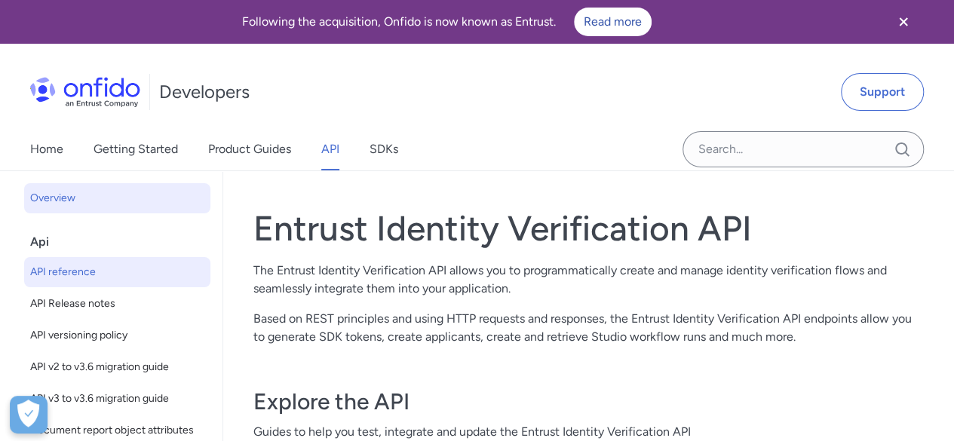
click at [48, 271] on span "API reference" at bounding box center [117, 272] width 174 height 18
select select "http"
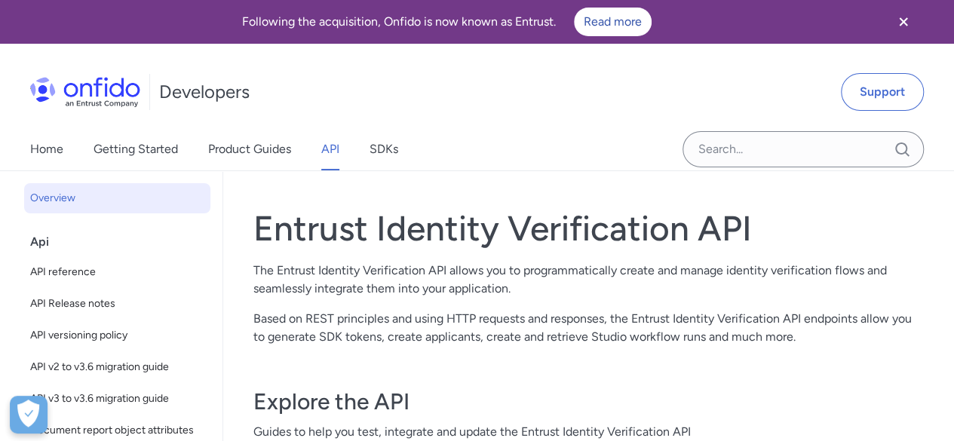
select select "http"
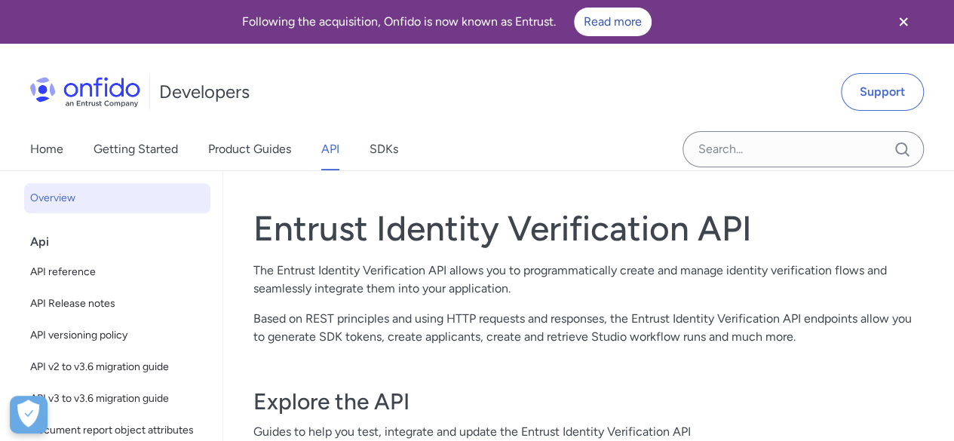
select select "http"
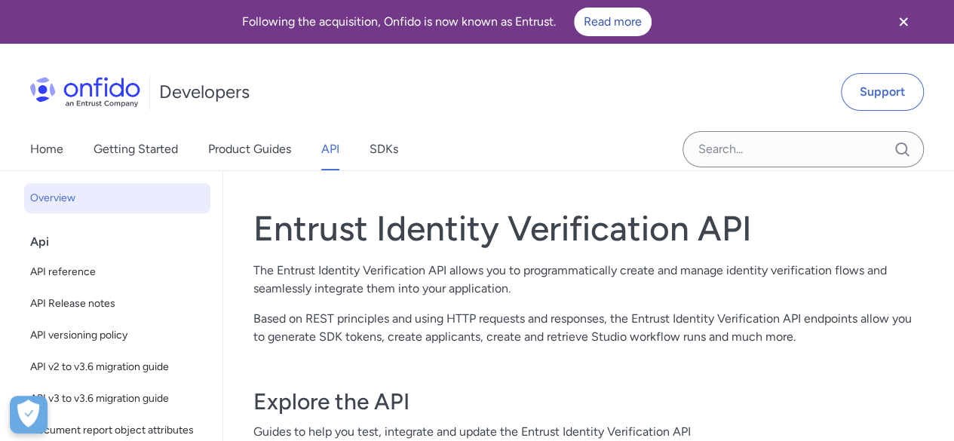
select select "http"
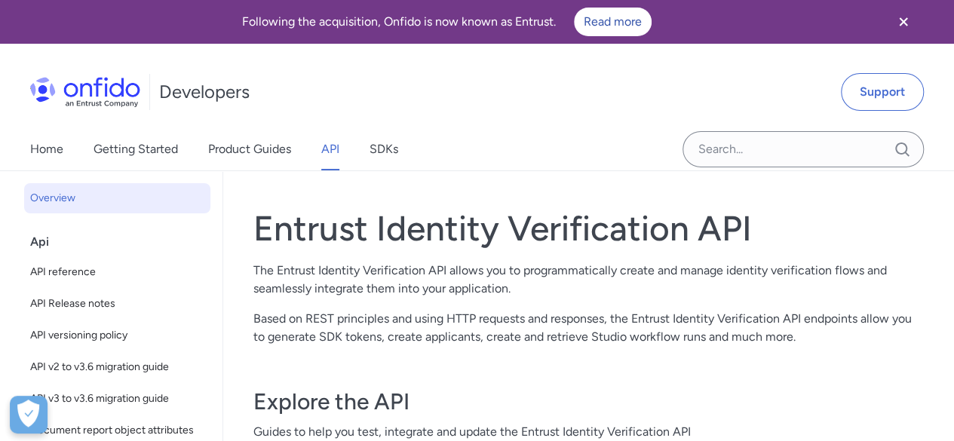
select select "http"
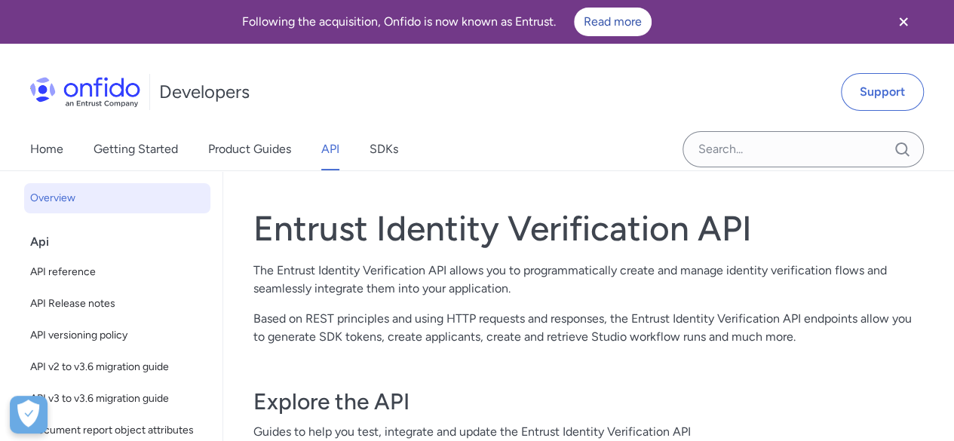
select select "http"
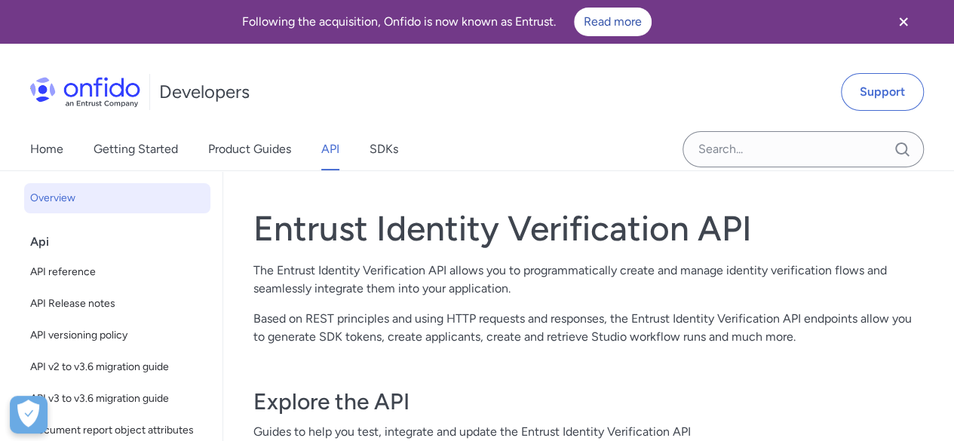
select select "http"
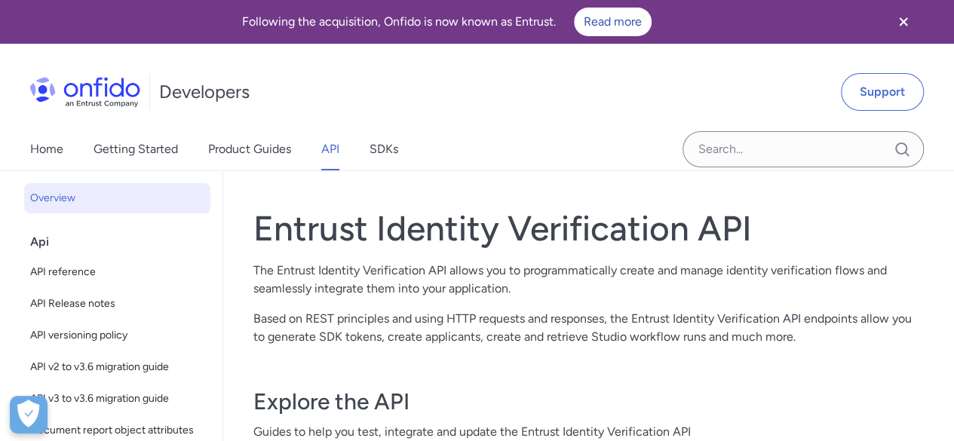
select select "http"
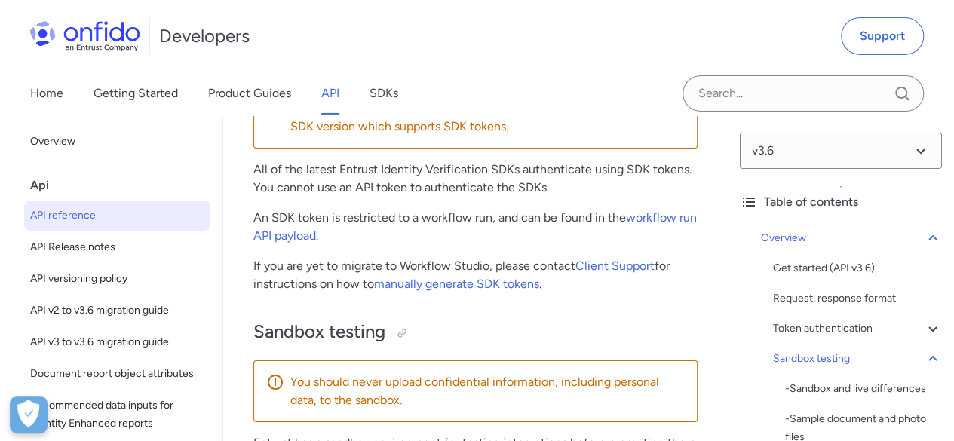
scroll to position [2942, 0]
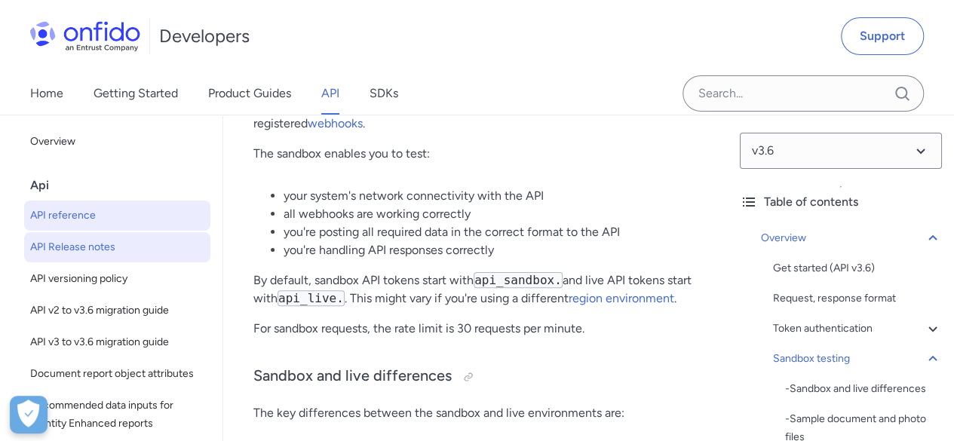
click at [88, 248] on span "API Release notes" at bounding box center [117, 247] width 174 height 18
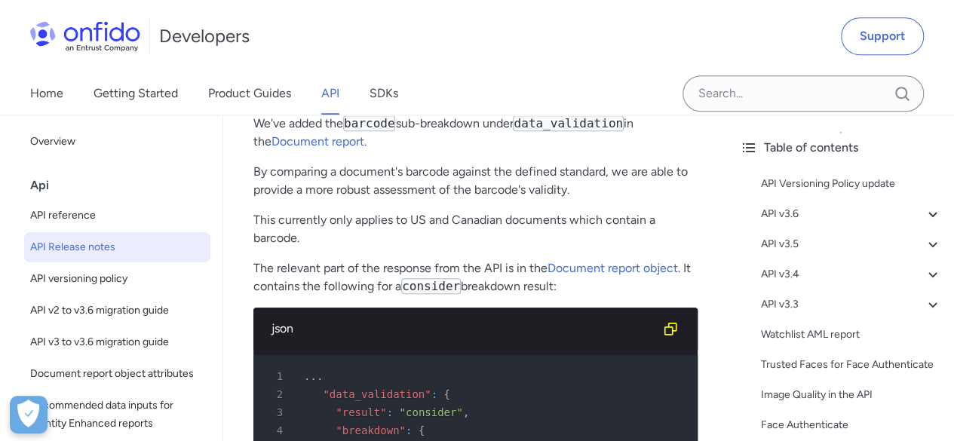
scroll to position [6336, 0]
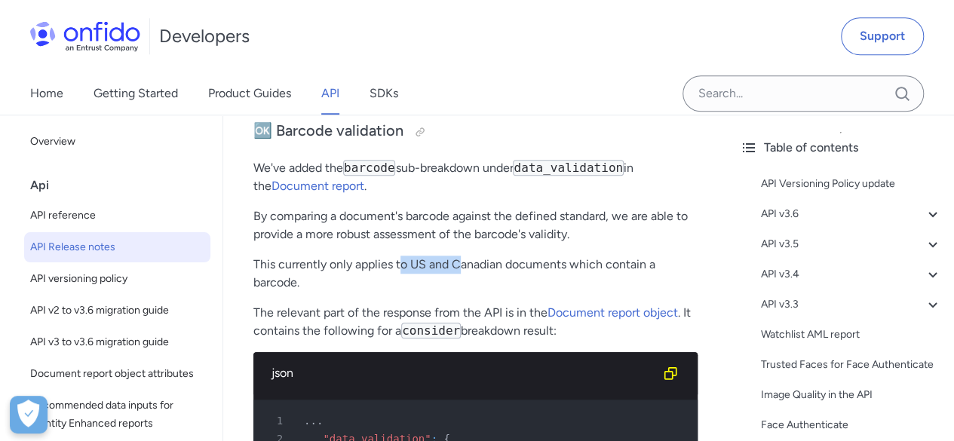
drag, startPoint x: 400, startPoint y: 313, endPoint x: 457, endPoint y: 315, distance: 57.3
click at [457, 292] on p "This currently only applies to US and Canadian documents which contain a barcod…" at bounding box center [475, 274] width 444 height 36
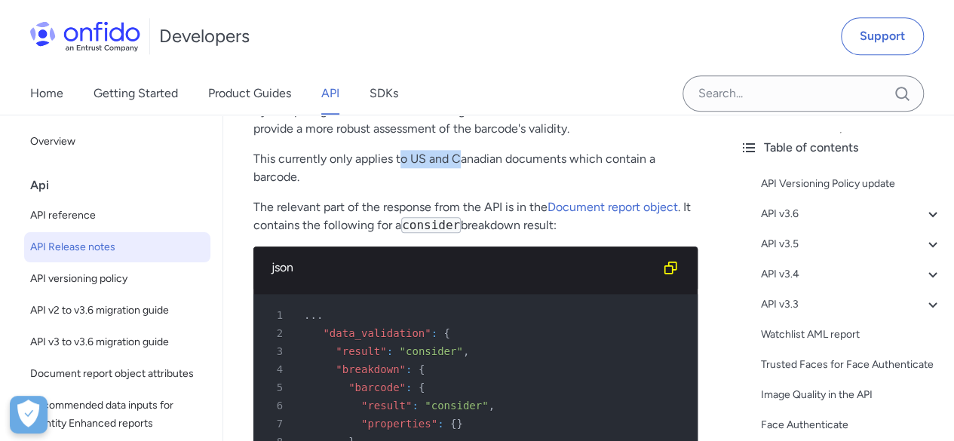
scroll to position [6412, 0]
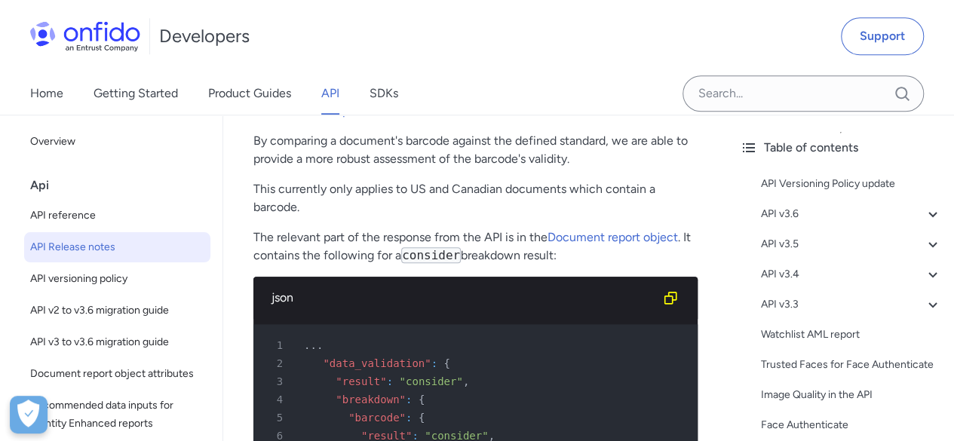
click at [381, 168] on p "By comparing a document's barcode against the defined standard, we are able to …" at bounding box center [475, 150] width 444 height 36
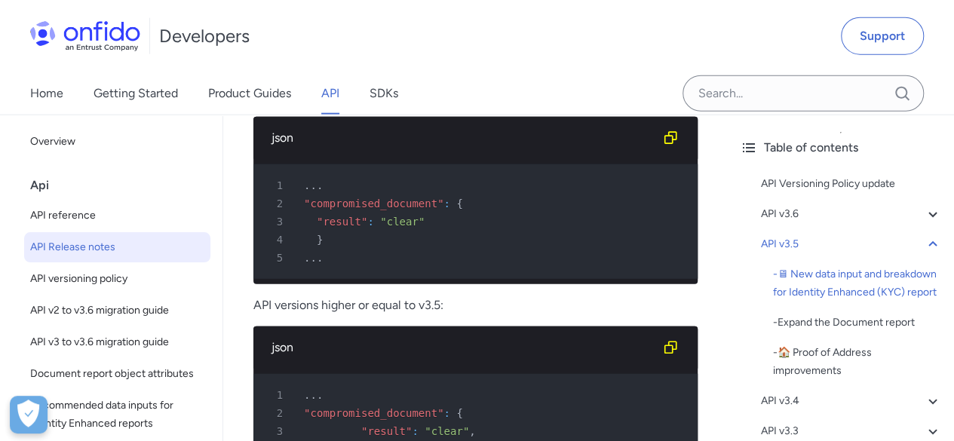
scroll to position [1886, 0]
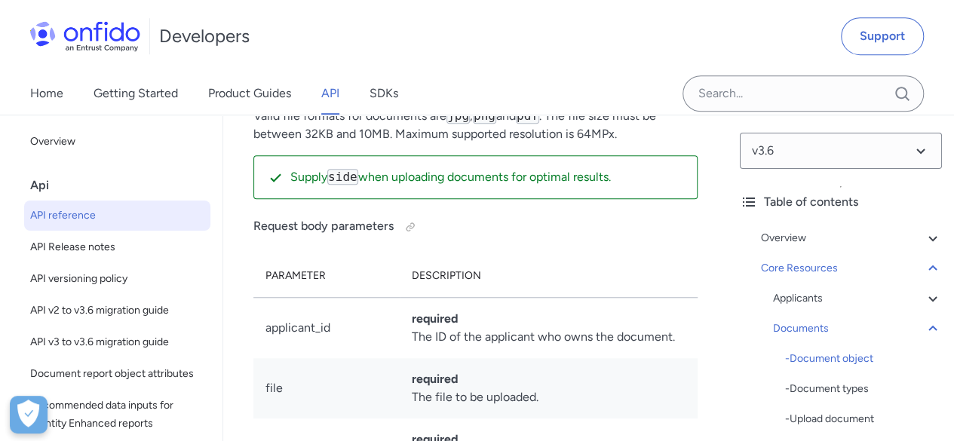
scroll to position [32366, 0]
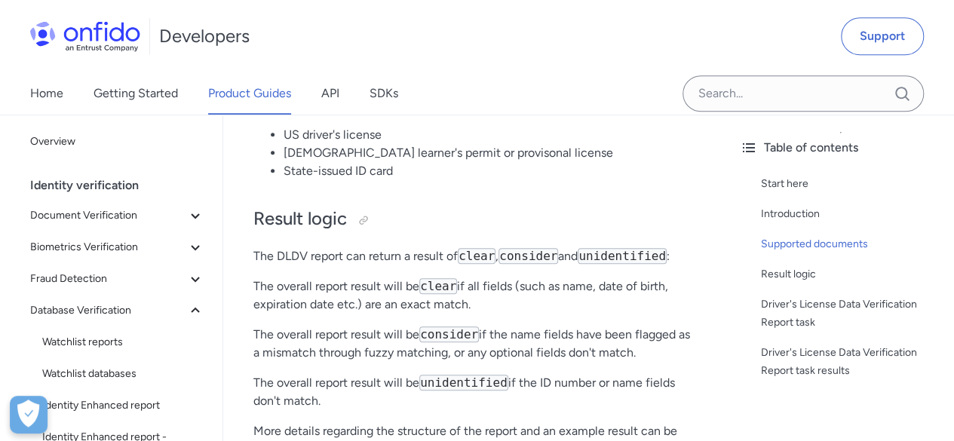
scroll to position [603, 0]
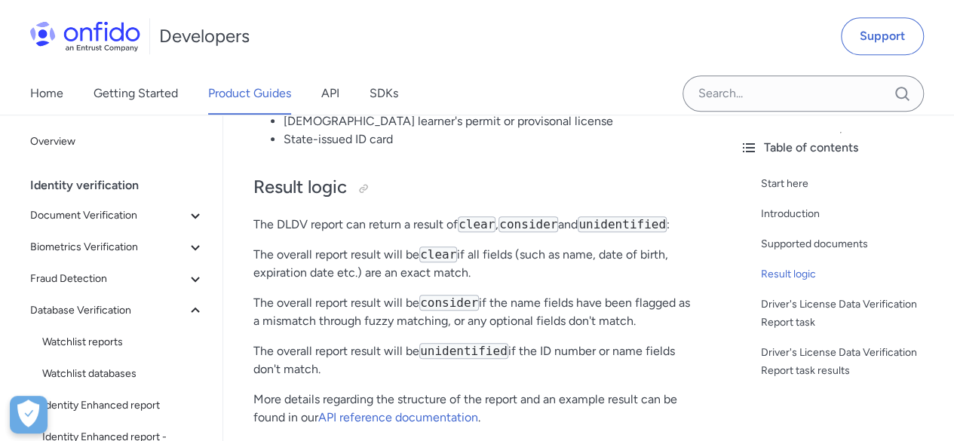
click at [611, 223] on code "unidentified" at bounding box center [622, 224] width 89 height 16
click at [507, 224] on code "consider" at bounding box center [529, 224] width 60 height 16
click at [477, 221] on code "clear" at bounding box center [477, 224] width 38 height 16
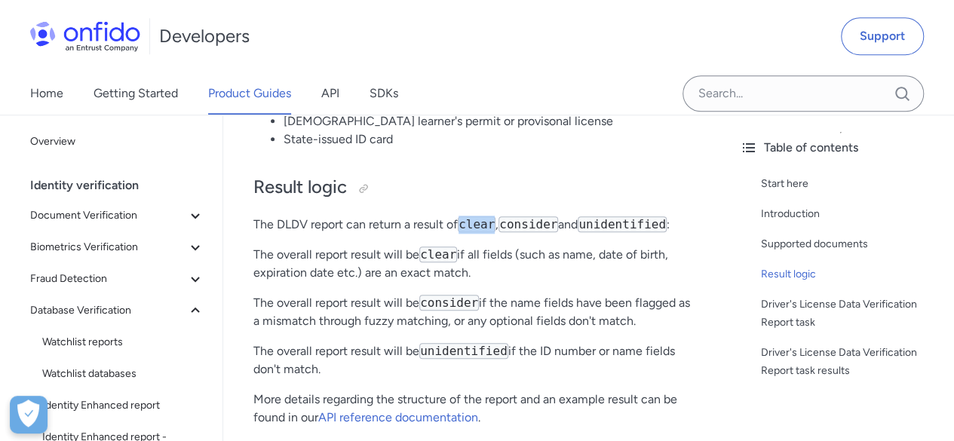
click at [477, 221] on code "clear" at bounding box center [477, 224] width 38 height 16
click at [438, 259] on code "clear" at bounding box center [438, 255] width 38 height 16
click at [435, 306] on code "consider" at bounding box center [449, 303] width 60 height 16
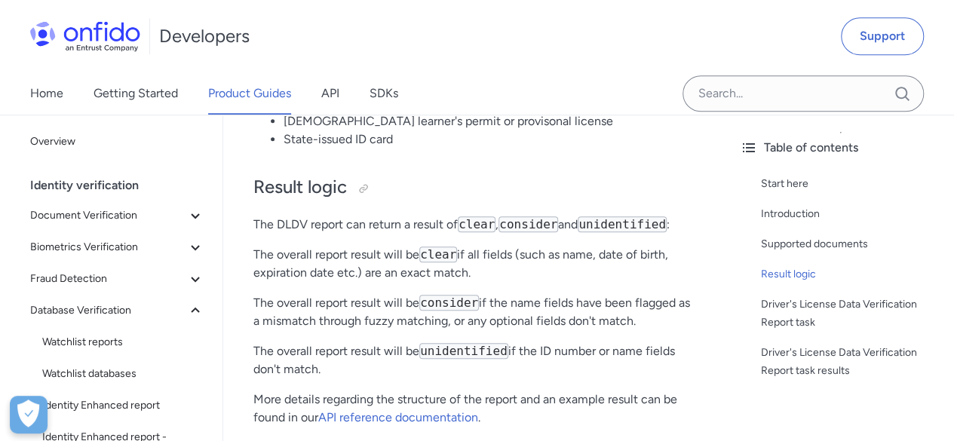
click at [448, 354] on code "unidentified" at bounding box center [463, 351] width 89 height 16
click at [447, 354] on code "unidentified" at bounding box center [463, 351] width 89 height 16
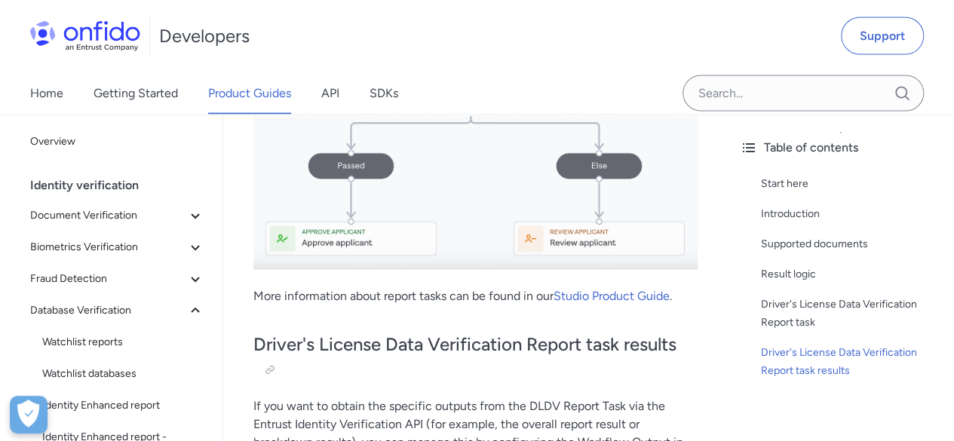
scroll to position [1433, 0]
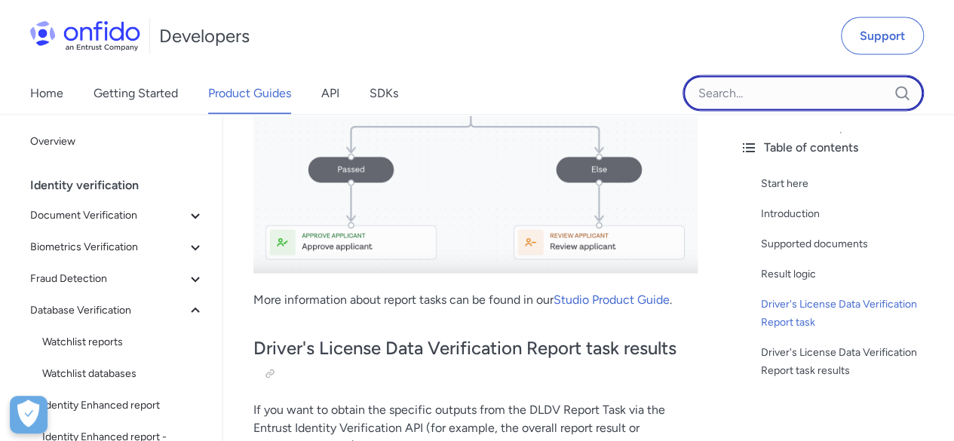
click at [821, 100] on input "Onfido search input field" at bounding box center [803, 93] width 241 height 36
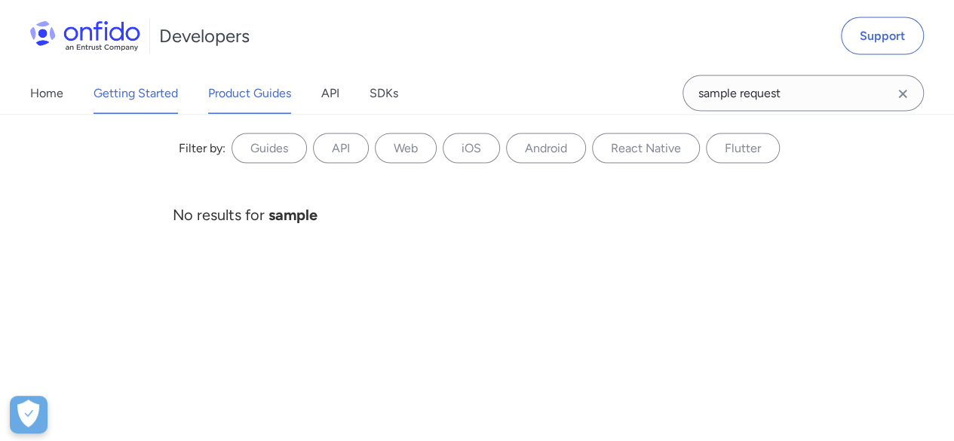
click at [151, 91] on link "Getting Started" at bounding box center [136, 93] width 84 height 42
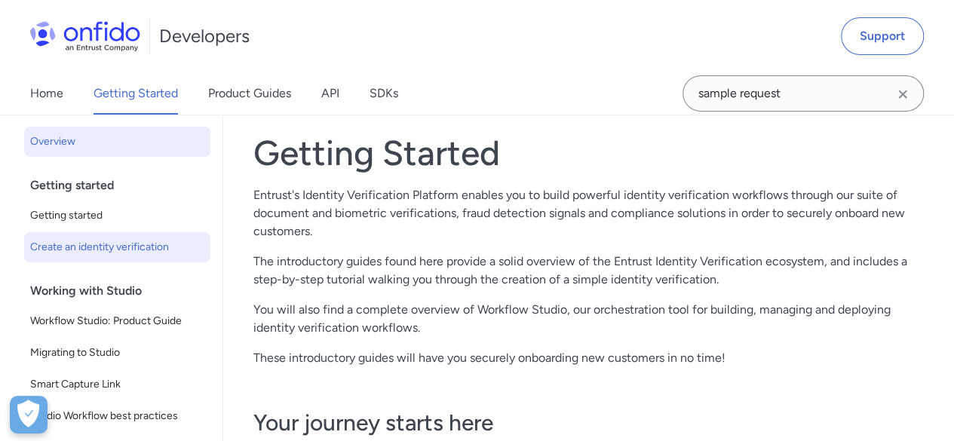
scroll to position [63, 0]
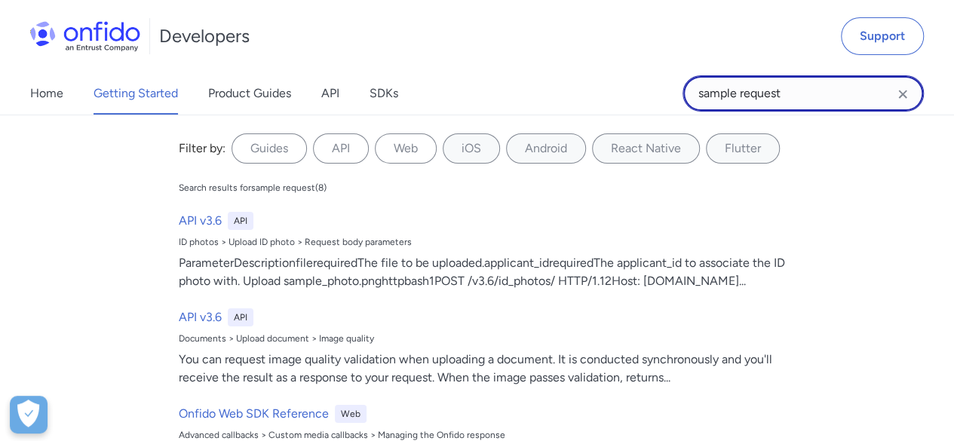
click at [821, 97] on input "sample request" at bounding box center [803, 93] width 241 height 36
type input "sample request"
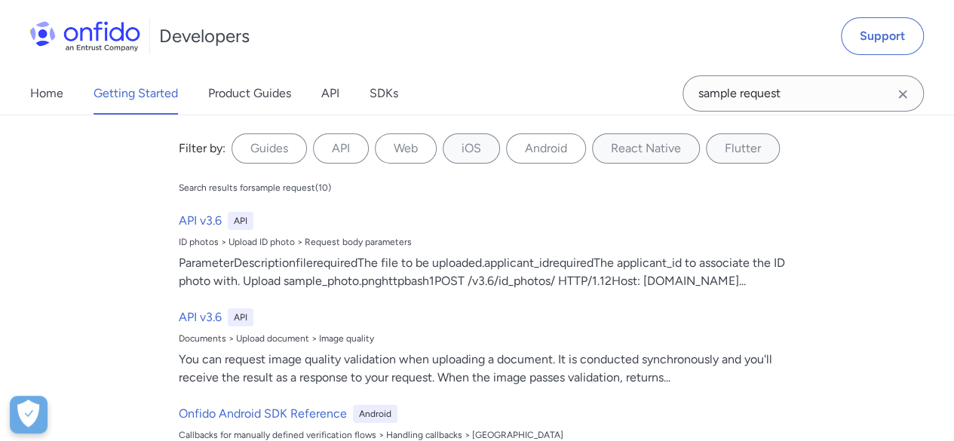
click at [904, 88] on icon "Clear search field button" at bounding box center [903, 94] width 18 height 18
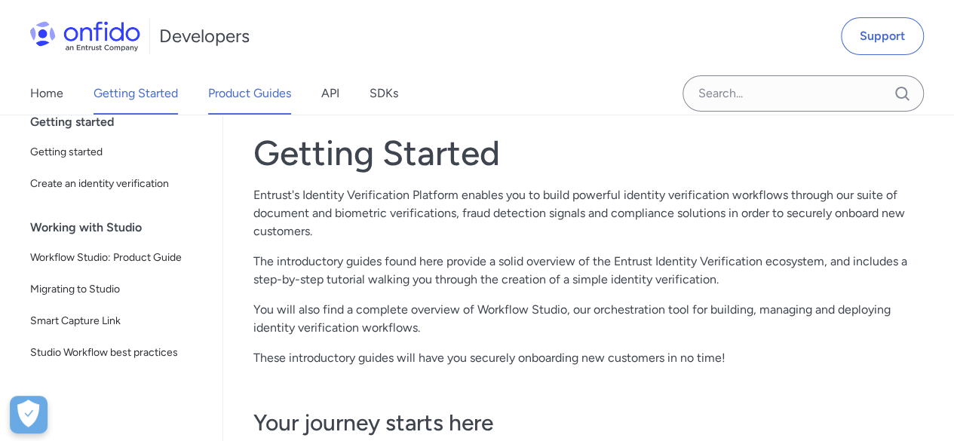
click at [270, 98] on link "Product Guides" at bounding box center [249, 93] width 83 height 42
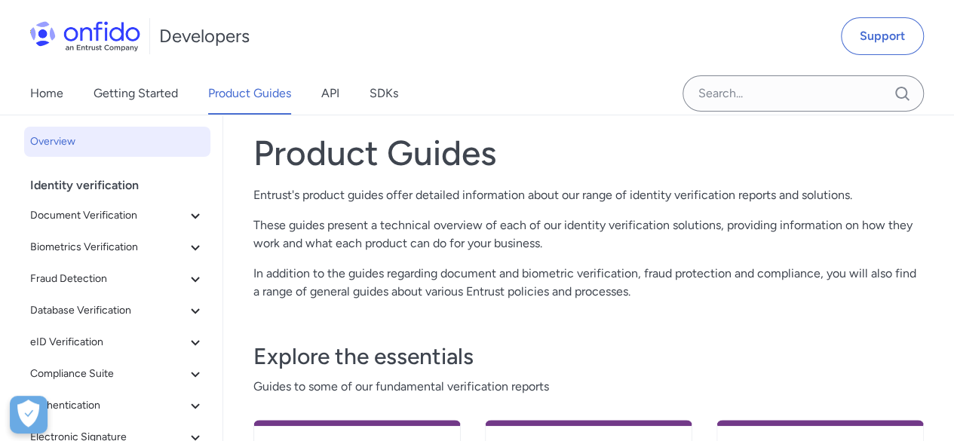
click at [359, 93] on div "Home Getting Started Product Guides API SDKs" at bounding box center [229, 93] width 459 height 42
click at [346, 90] on div "Home Getting Started Product Guides API SDKs" at bounding box center [229, 93] width 459 height 42
click at [331, 90] on link "API" at bounding box center [330, 93] width 18 height 42
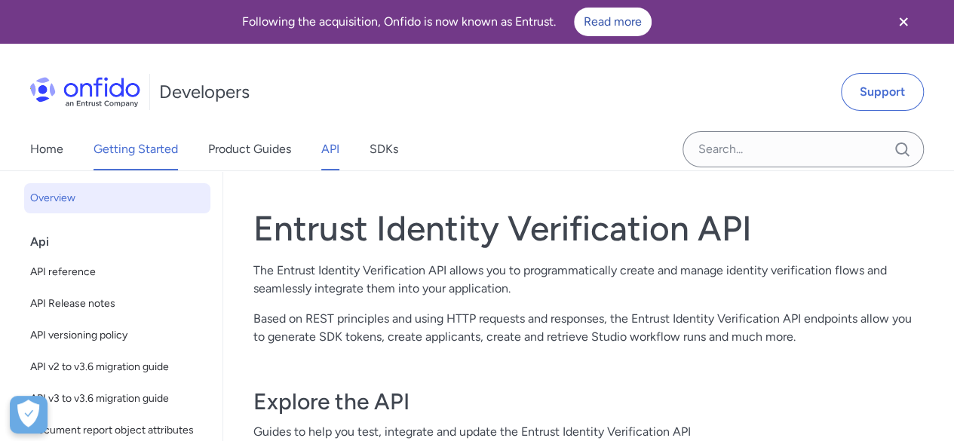
click at [151, 143] on link "Getting Started" at bounding box center [136, 149] width 84 height 42
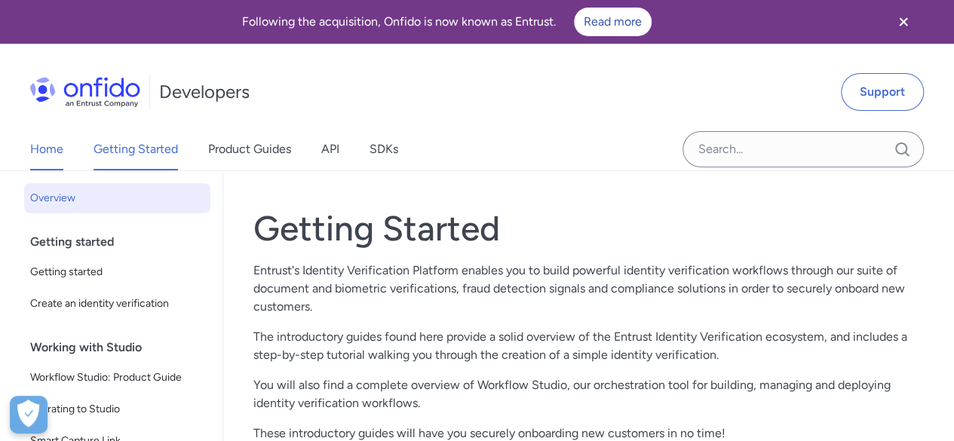
click at [56, 152] on link "Home" at bounding box center [46, 149] width 33 height 42
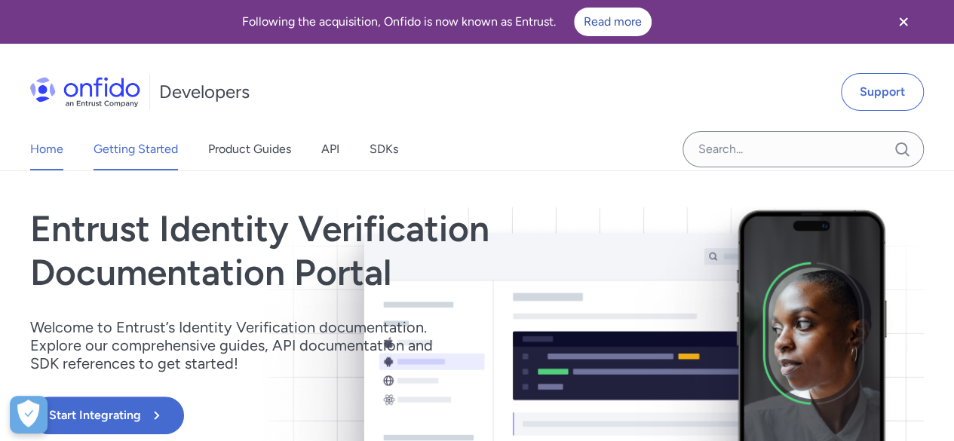
click at [160, 130] on link "Getting Started" at bounding box center [136, 149] width 84 height 42
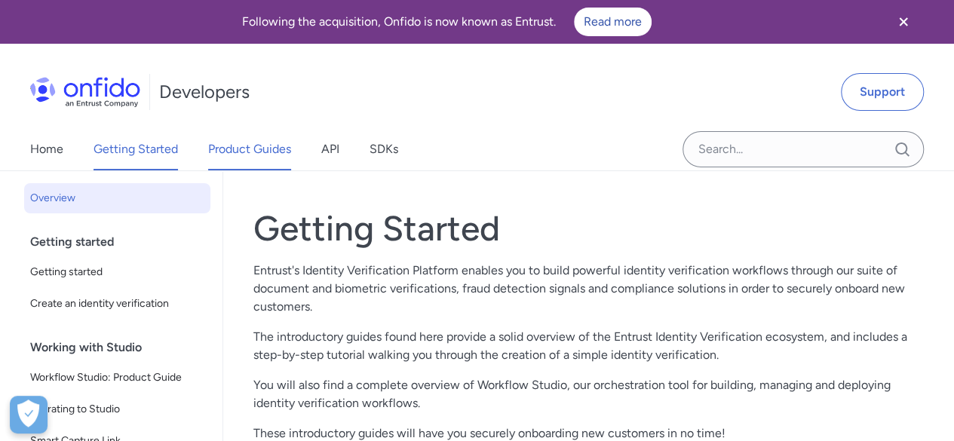
click at [221, 146] on link "Product Guides" at bounding box center [249, 149] width 83 height 42
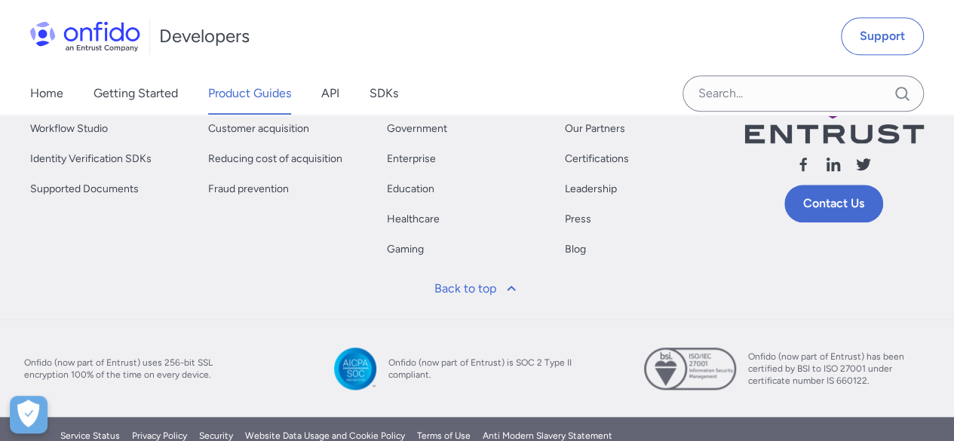
scroll to position [680, 0]
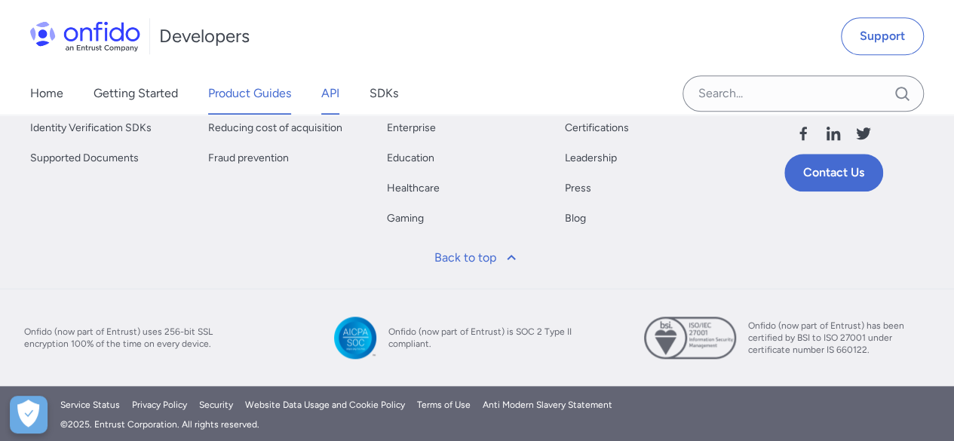
click at [324, 83] on link "API" at bounding box center [330, 93] width 18 height 42
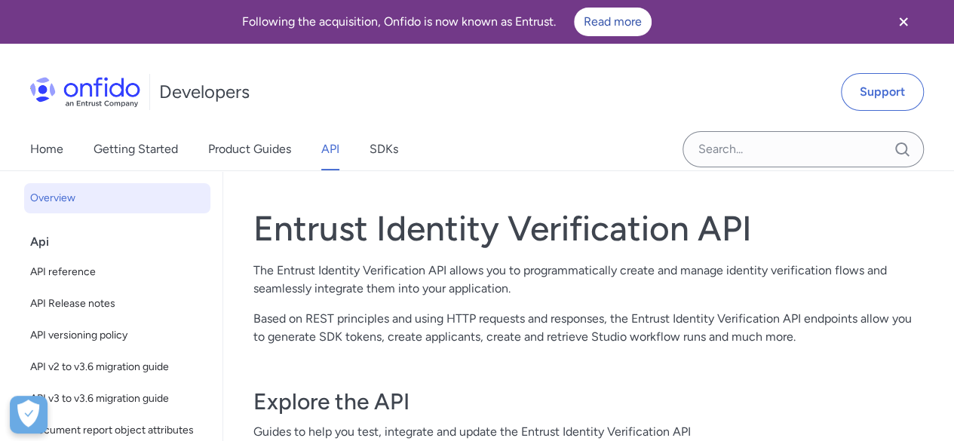
click at [63, 245] on div "Api" at bounding box center [123, 242] width 186 height 30
click at [42, 244] on div "Api" at bounding box center [123, 242] width 186 height 30
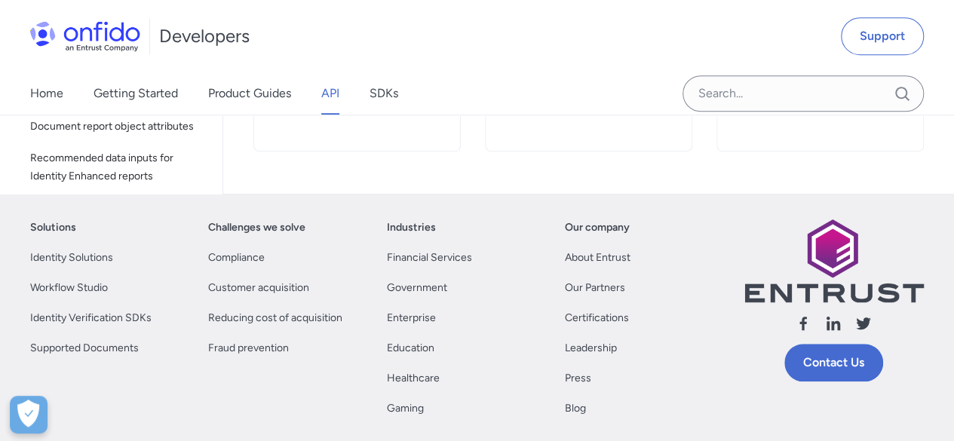
scroll to position [226, 0]
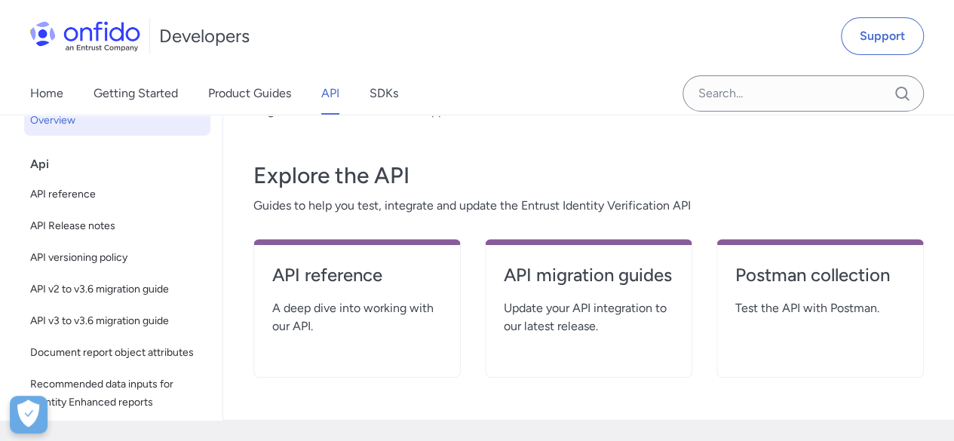
click at [358, 302] on span "A deep dive into working with our API." at bounding box center [357, 317] width 170 height 36
click at [376, 268] on h4 "API reference" at bounding box center [357, 275] width 170 height 24
select select "http"
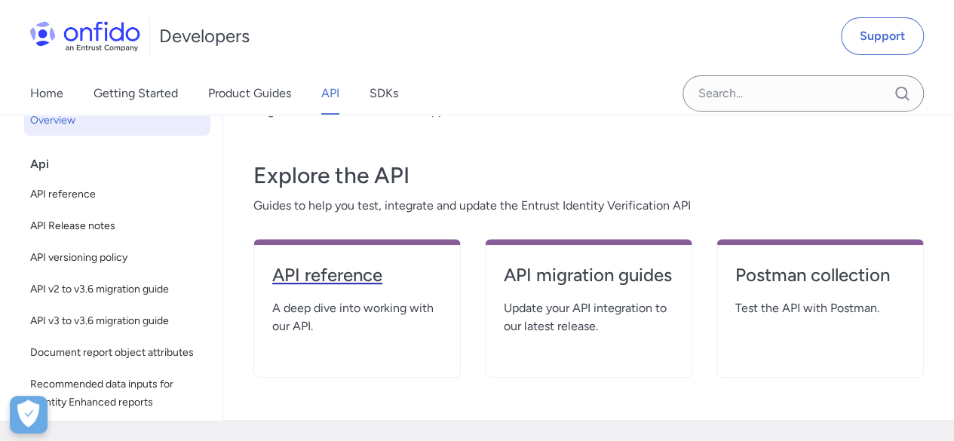
select select "http"
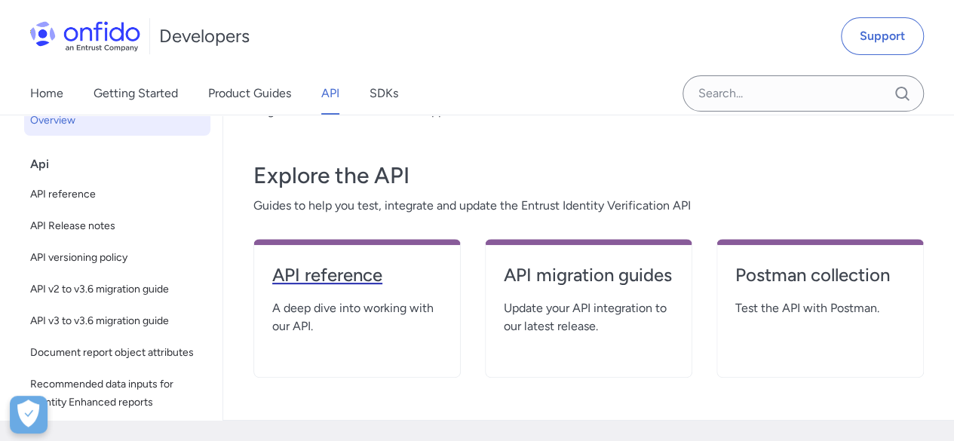
select select "http"
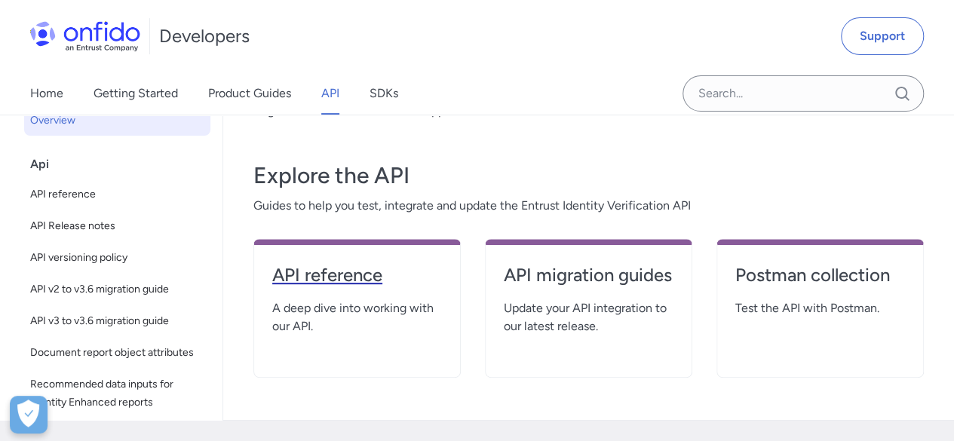
select select "http"
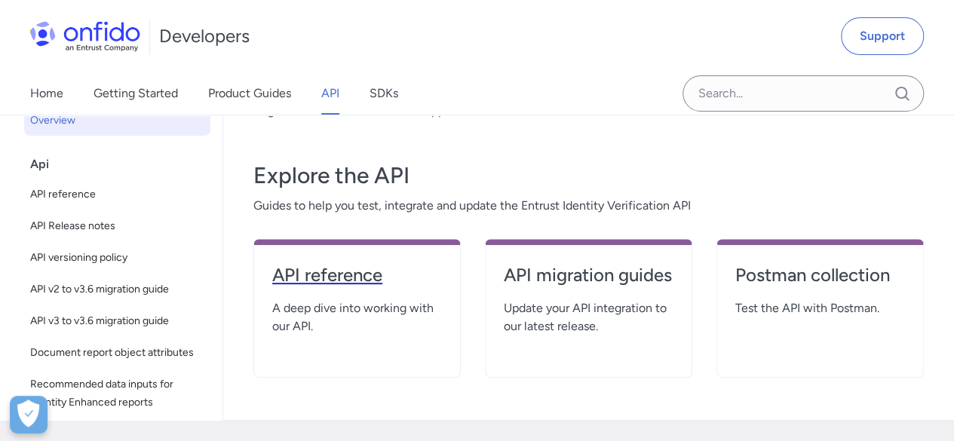
select select "http"
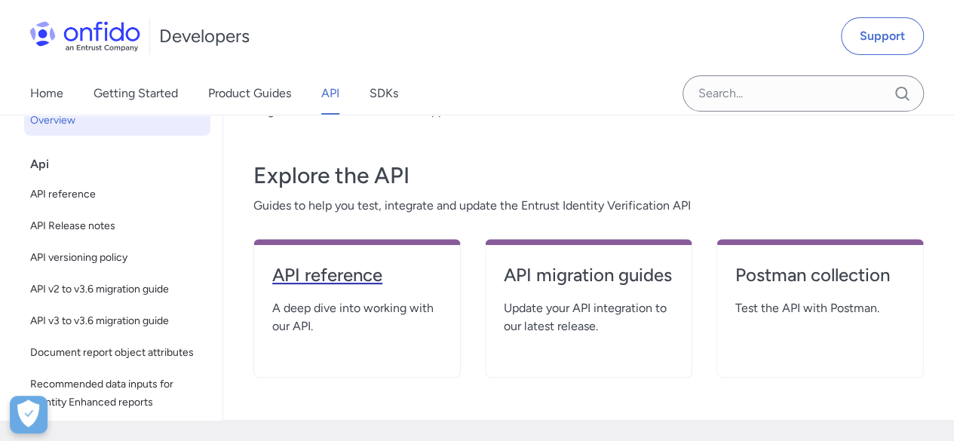
select select "http"
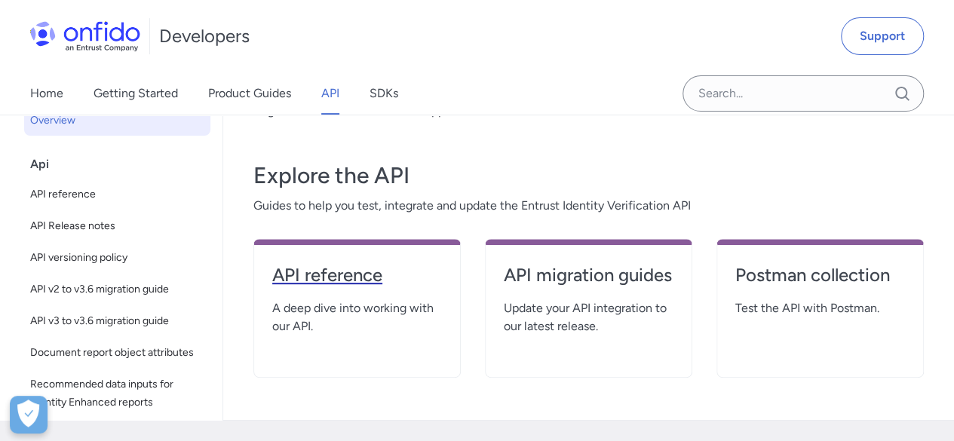
select select "http"
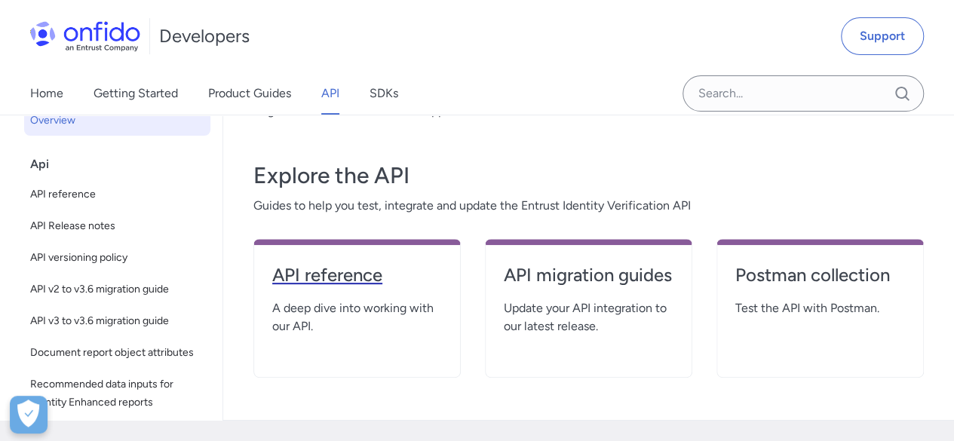
select select "http"
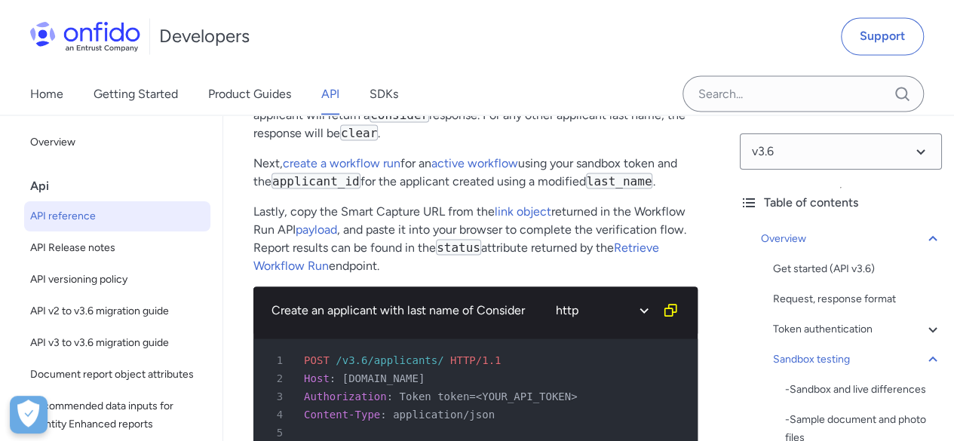
scroll to position [4073, 0]
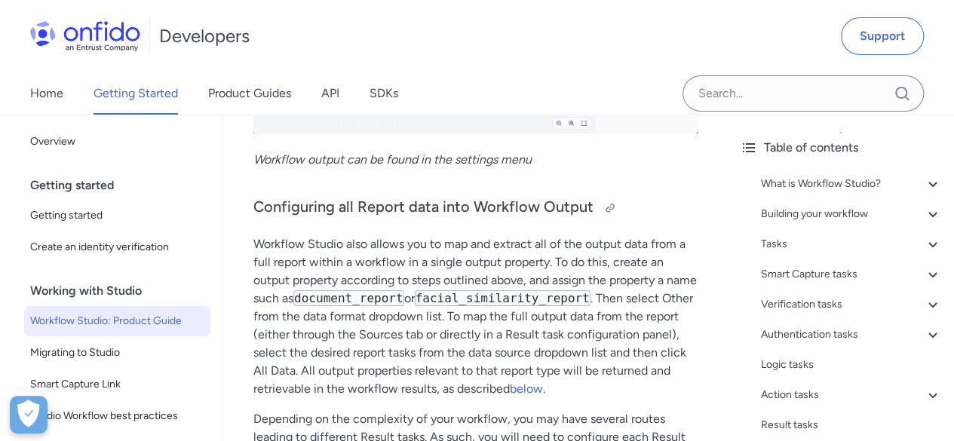
scroll to position [31625, 0]
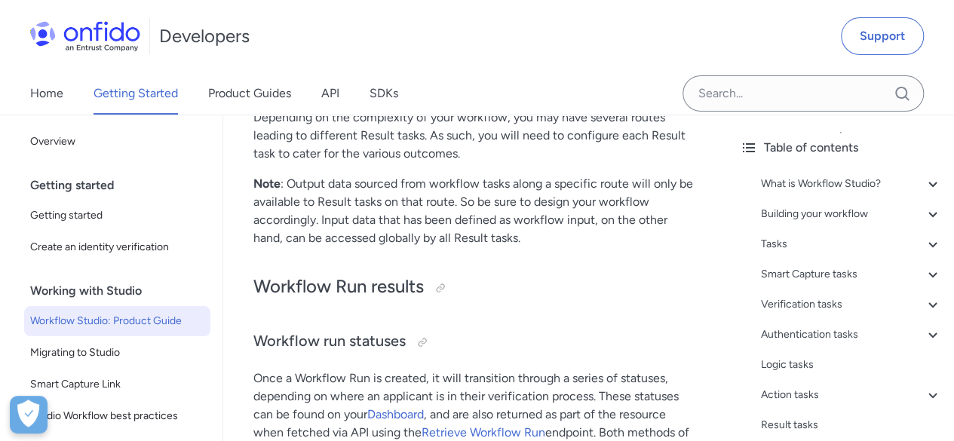
drag, startPoint x: 445, startPoint y: 185, endPoint x: 386, endPoint y: 201, distance: 61.1
click at [386, 201] on p "Note : Output data sourced from workflow tasks along a specific route will only…" at bounding box center [475, 211] width 444 height 72
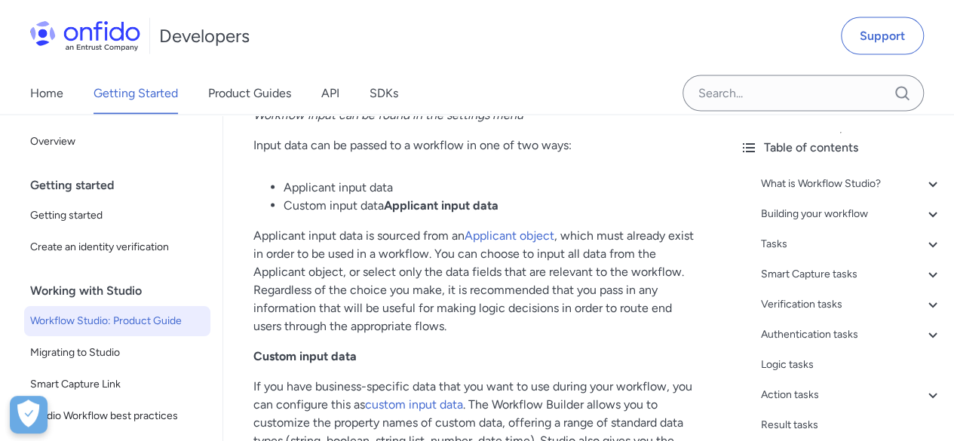
scroll to position [29890, 0]
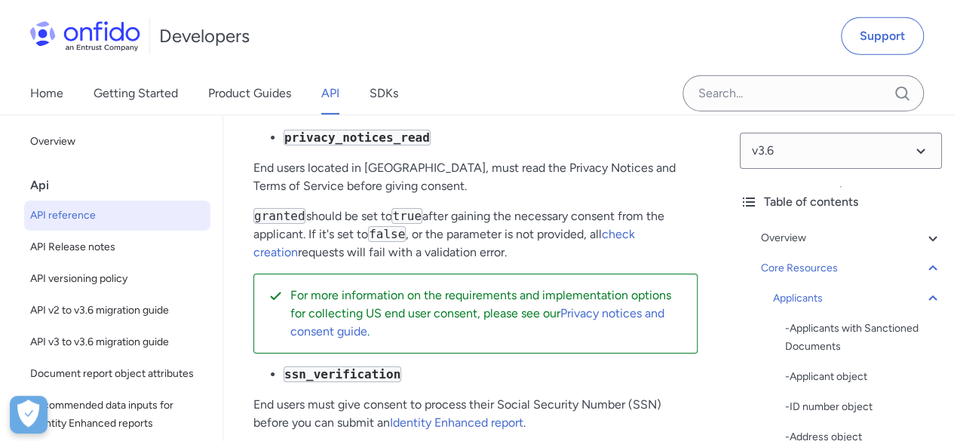
scroll to position [25304, 0]
